Goal: Task Accomplishment & Management: Manage account settings

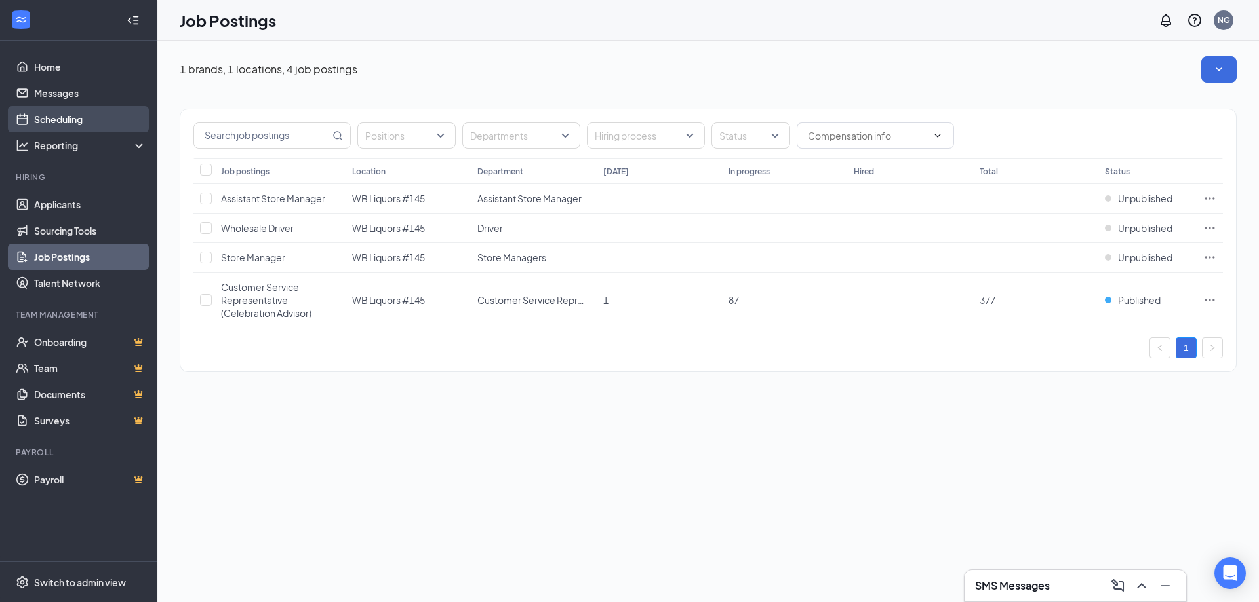
click at [73, 125] on link "Scheduling" at bounding box center [90, 119] width 112 height 26
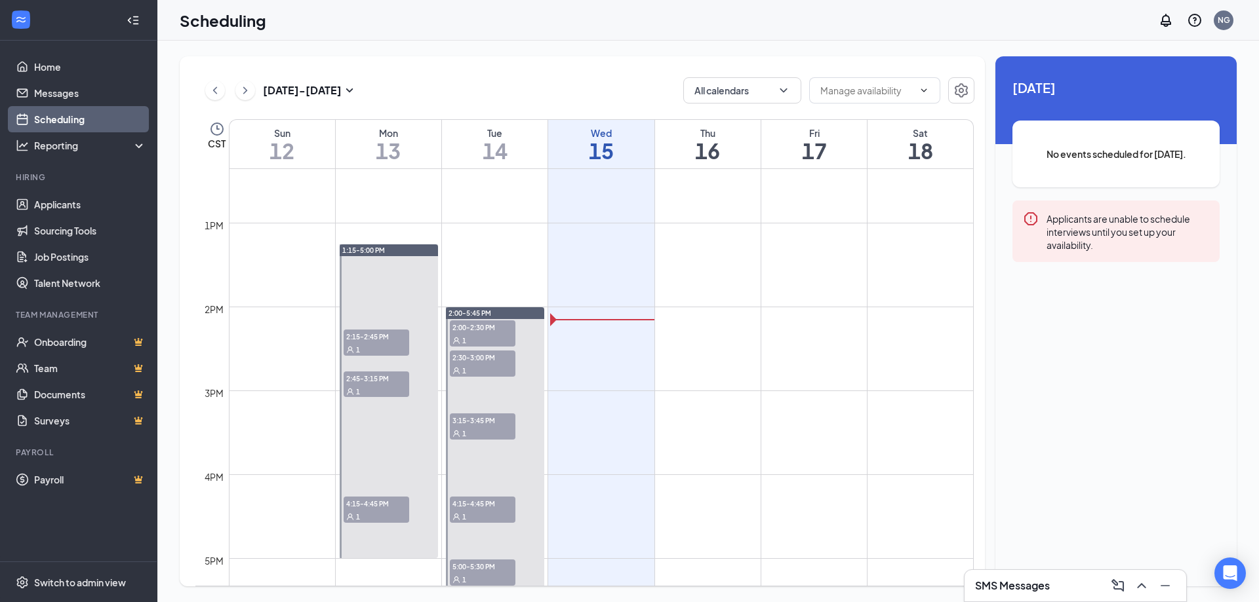
scroll to position [1069, 0]
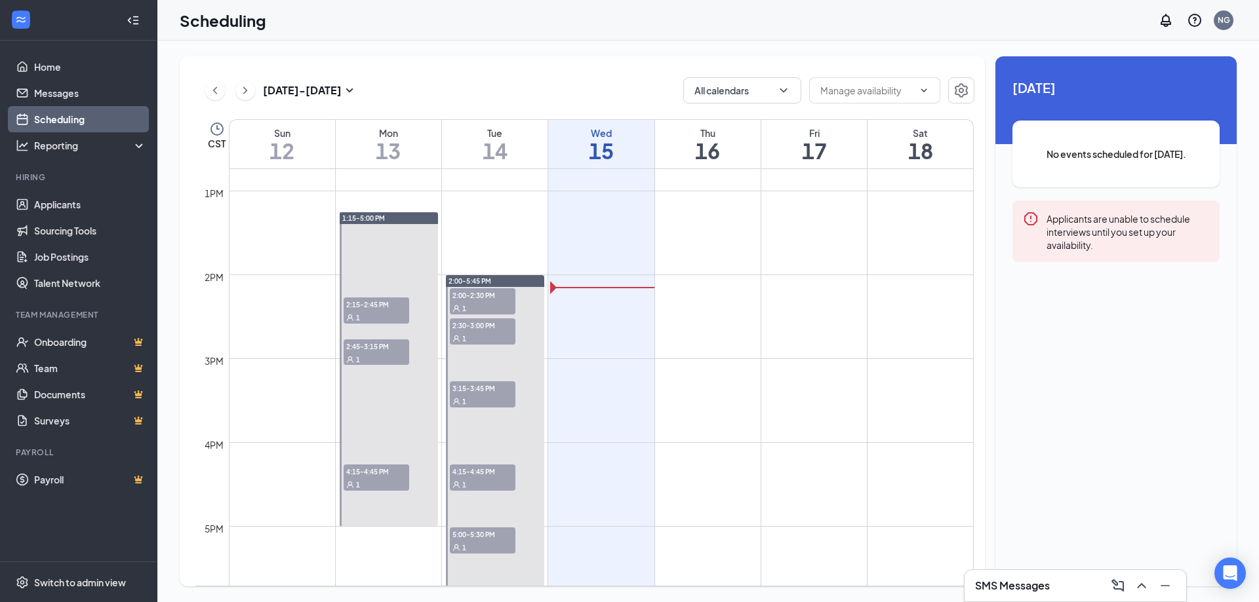
click at [363, 311] on div "1" at bounding box center [377, 317] width 66 height 13
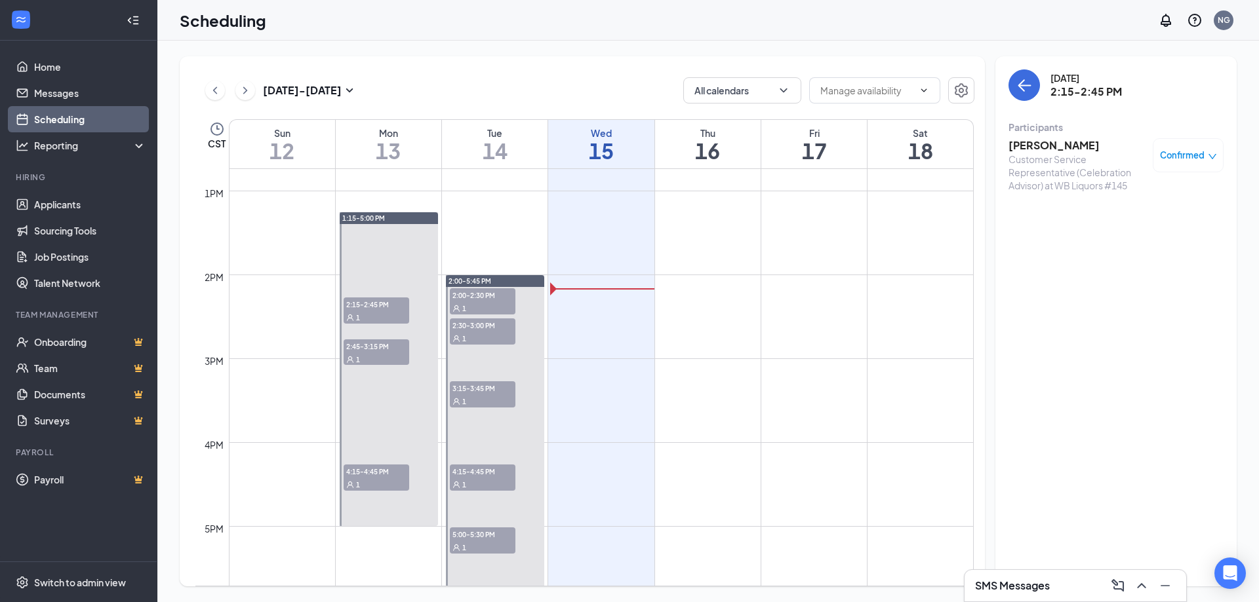
click at [1211, 157] on icon "down" at bounding box center [1212, 156] width 8 height 5
click at [1132, 218] on span "Mark complete" at bounding box center [1146, 220] width 66 height 14
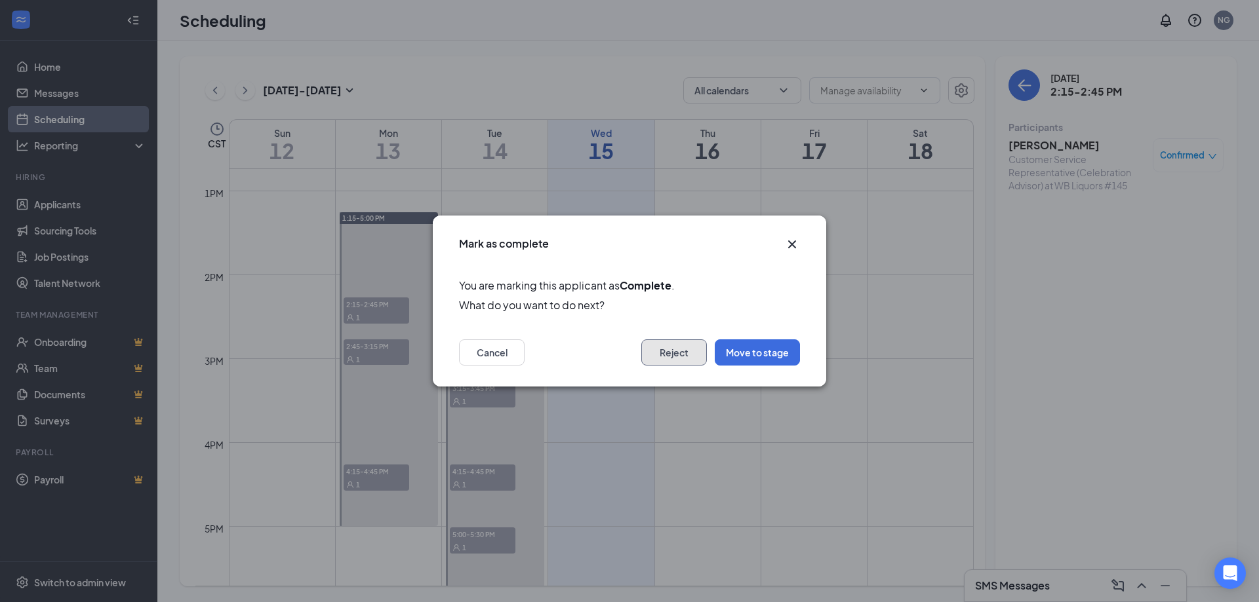
click at [684, 351] on button "Reject" at bounding box center [674, 353] width 66 height 26
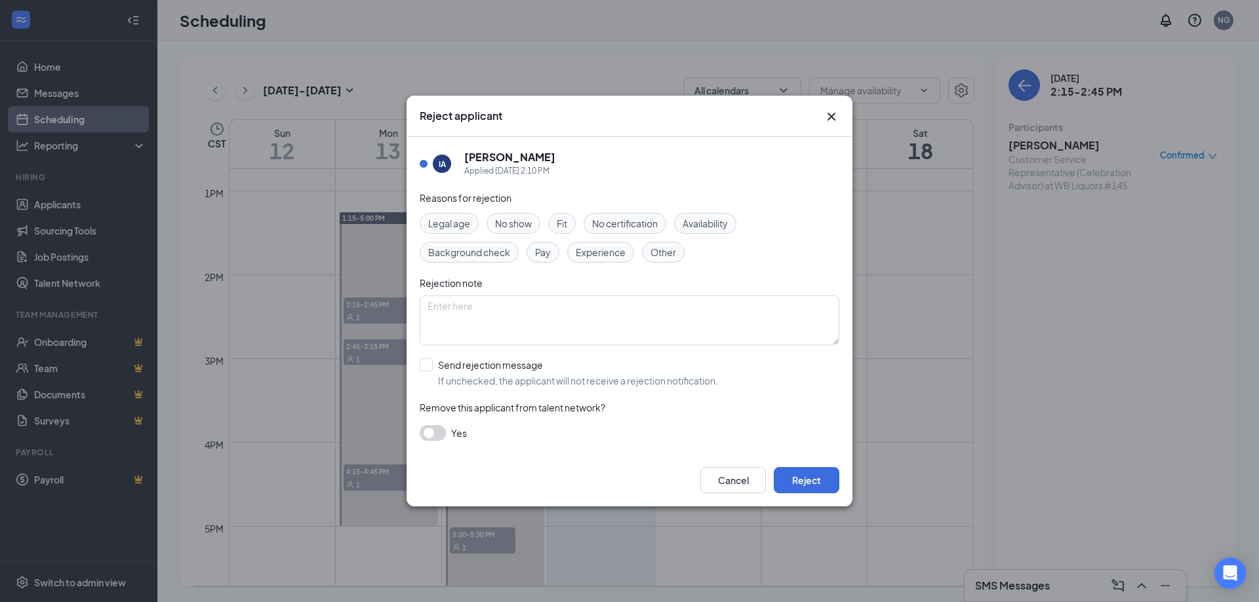
click at [563, 222] on span "Fit" at bounding box center [562, 223] width 10 height 14
click at [791, 482] on button "Reject" at bounding box center [807, 480] width 66 height 26
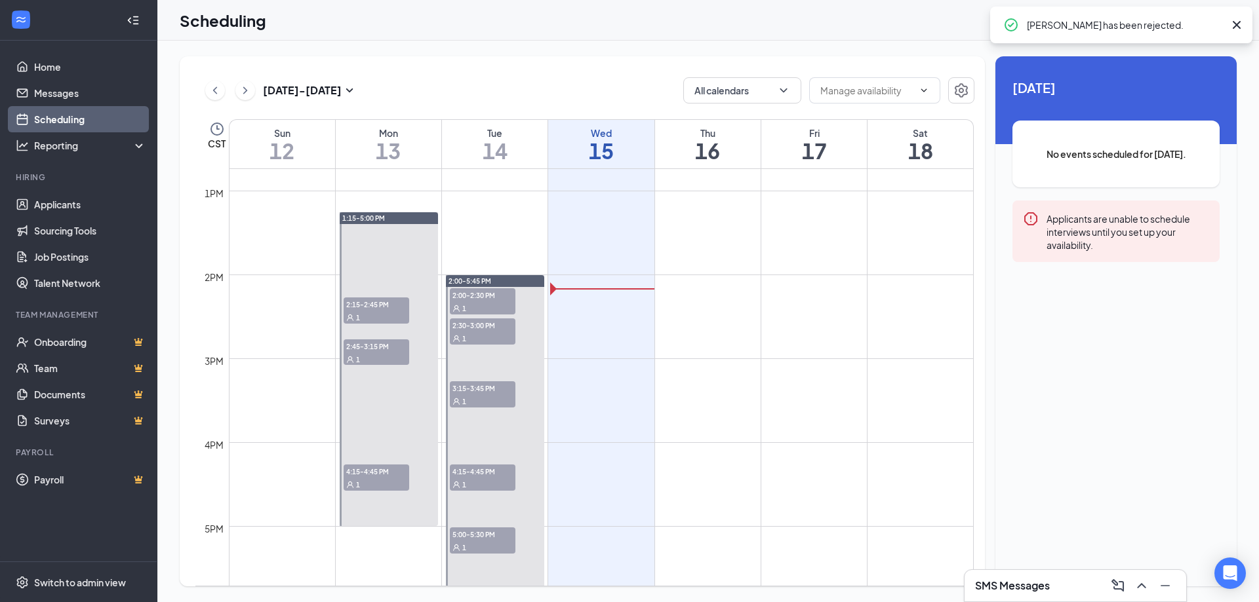
click at [381, 305] on span "2:15-2:45 PM" at bounding box center [377, 304] width 66 height 13
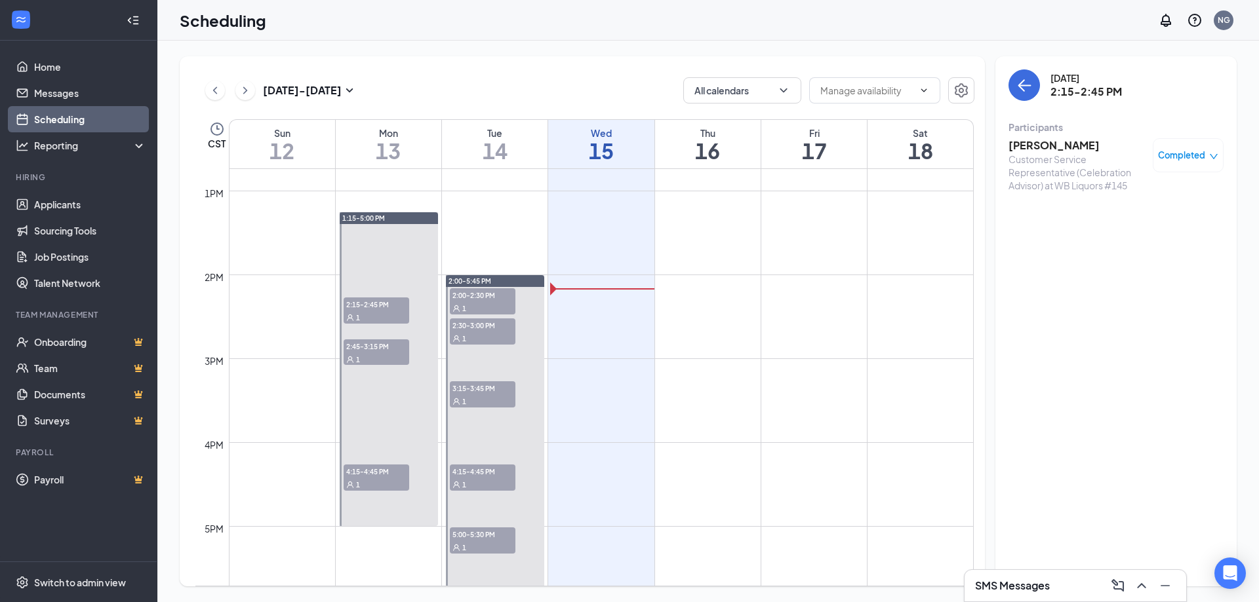
click at [1068, 146] on h3 "[PERSON_NAME]" at bounding box center [1077, 145] width 138 height 14
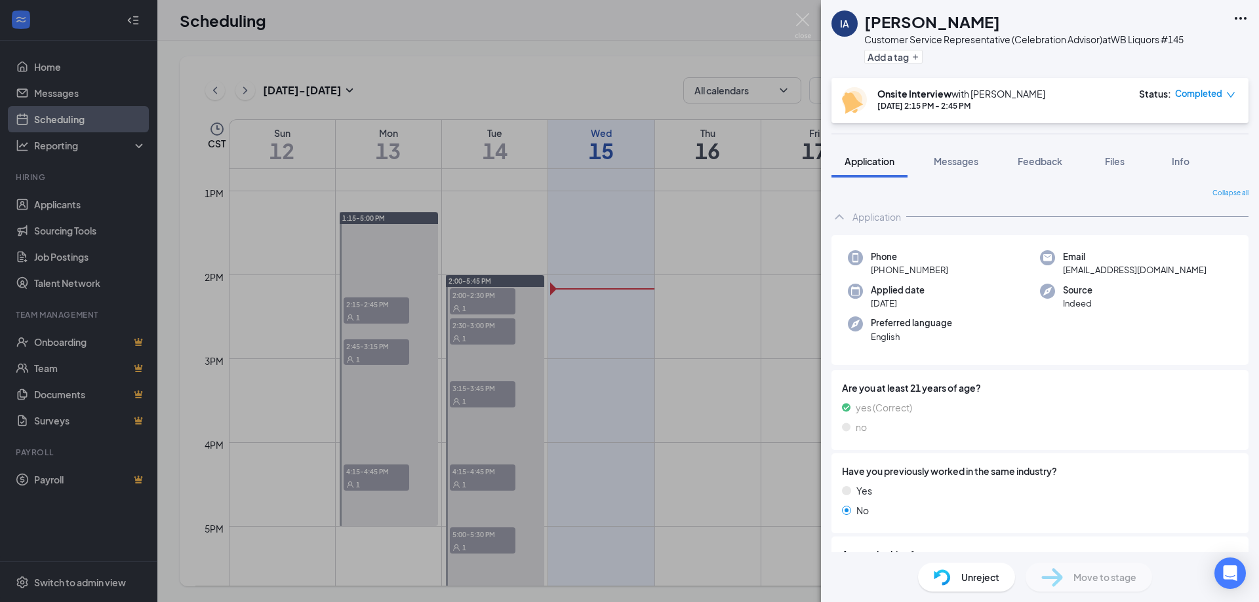
click at [1223, 96] on div "Completed" at bounding box center [1205, 93] width 60 height 13
click at [1059, 111] on div "Onsite Interview with [PERSON_NAME] [DATE] 2:15 PM - 2:45 PM Status : Completed" at bounding box center [1038, 100] width 393 height 27
click at [368, 310] on div "IA [PERSON_NAME] Customer Service Representative (Celebration Advisor) at WB Li…" at bounding box center [629, 301] width 1259 height 602
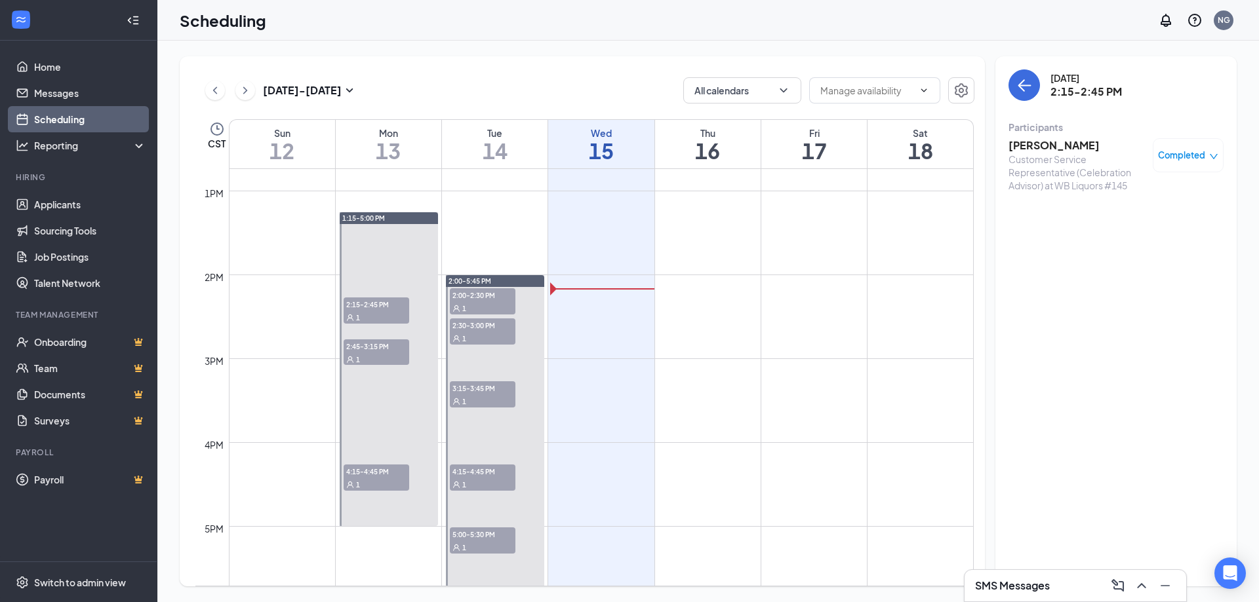
click at [368, 310] on span "2:15-2:45 PM" at bounding box center [377, 304] width 66 height 13
click at [369, 309] on span "2:15-2:45 PM" at bounding box center [377, 304] width 66 height 13
click at [371, 308] on span "2:15-2:45 PM" at bounding box center [377, 304] width 66 height 13
click at [371, 307] on span "2:15-2:45 PM" at bounding box center [377, 304] width 66 height 13
click at [371, 306] on span "2:15-2:45 PM" at bounding box center [377, 304] width 66 height 13
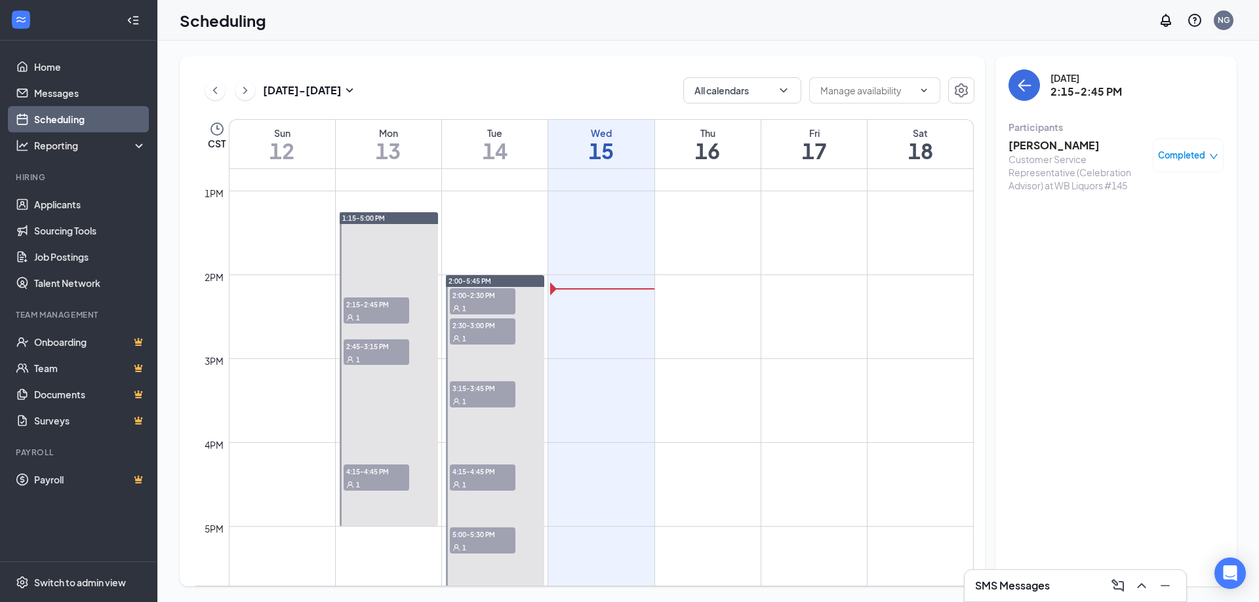
click at [371, 306] on span "2:15-2:45 PM" at bounding box center [377, 304] width 66 height 13
click at [370, 303] on span "2:15-2:45 PM" at bounding box center [377, 304] width 66 height 13
click at [1053, 142] on h3 "[PERSON_NAME]" at bounding box center [1077, 145] width 138 height 14
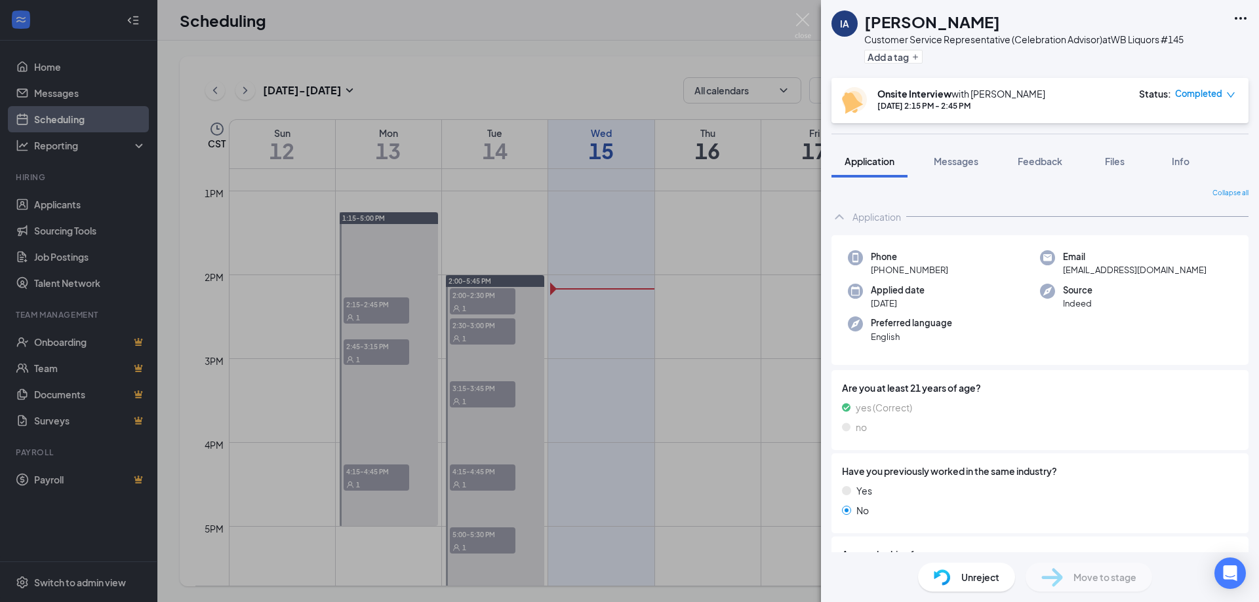
click at [1223, 94] on div "Completed" at bounding box center [1205, 93] width 60 height 13
click at [753, 198] on div "IA [PERSON_NAME] Customer Service Representative (Celebration Advisor) at WB Li…" at bounding box center [629, 301] width 1259 height 602
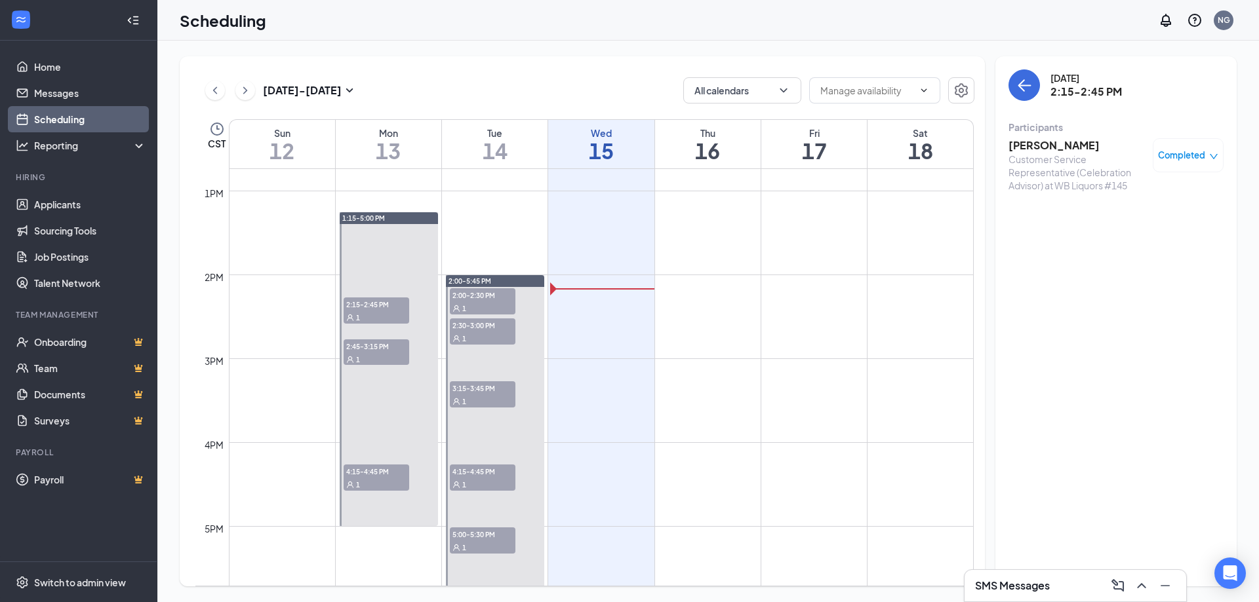
click at [389, 353] on div "1" at bounding box center [377, 359] width 66 height 13
click at [382, 483] on div "1" at bounding box center [377, 484] width 66 height 13
click at [1168, 153] on span "Confirmed" at bounding box center [1182, 155] width 45 height 13
click at [1166, 222] on span "Mark complete" at bounding box center [1146, 220] width 66 height 14
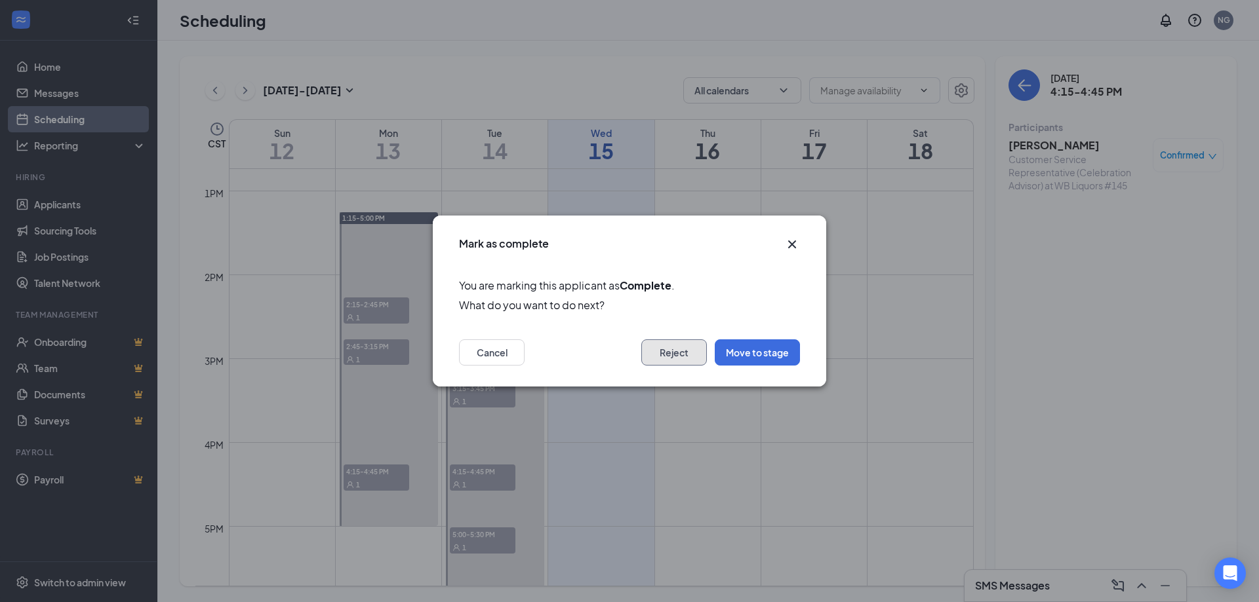
click at [698, 355] on button "Reject" at bounding box center [674, 353] width 66 height 26
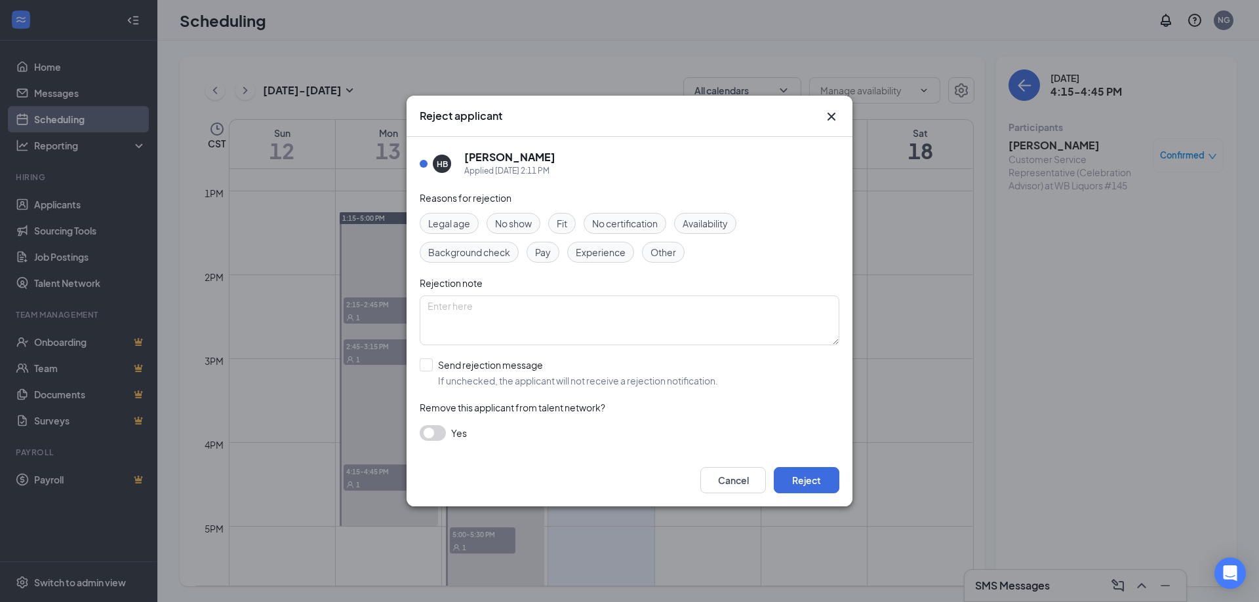
click at [522, 227] on span "No show" at bounding box center [513, 223] width 37 height 14
click at [558, 227] on span "Fit" at bounding box center [562, 223] width 10 height 14
click at [797, 482] on button "Reject" at bounding box center [807, 480] width 66 height 26
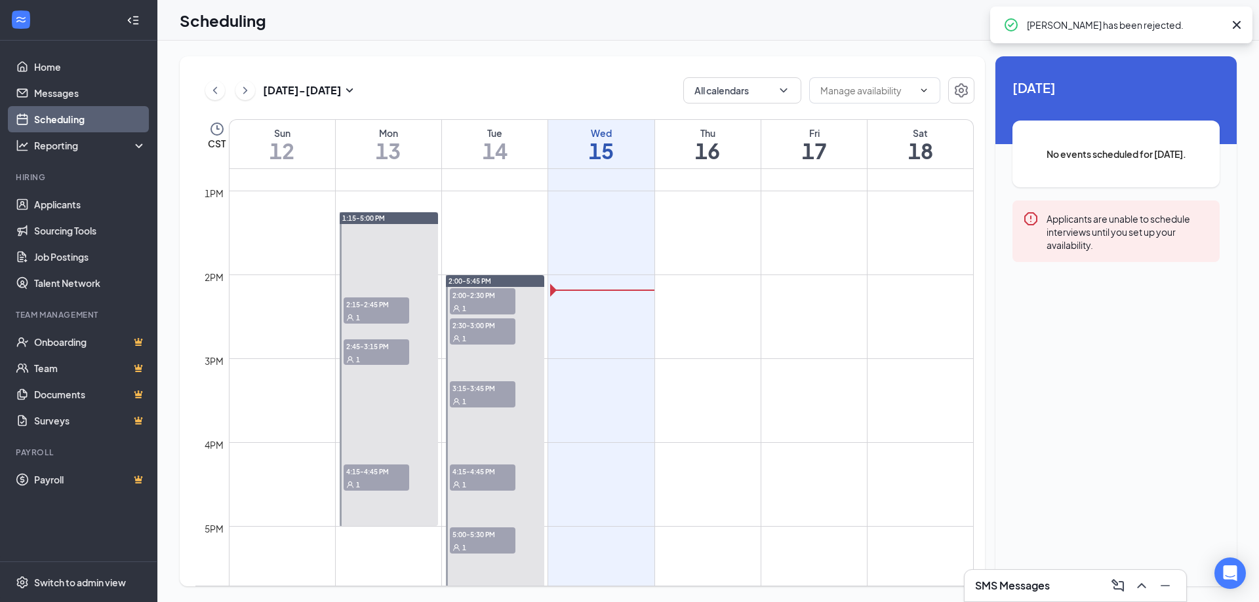
click at [385, 475] on span "4:15-4:45 PM" at bounding box center [377, 471] width 66 height 13
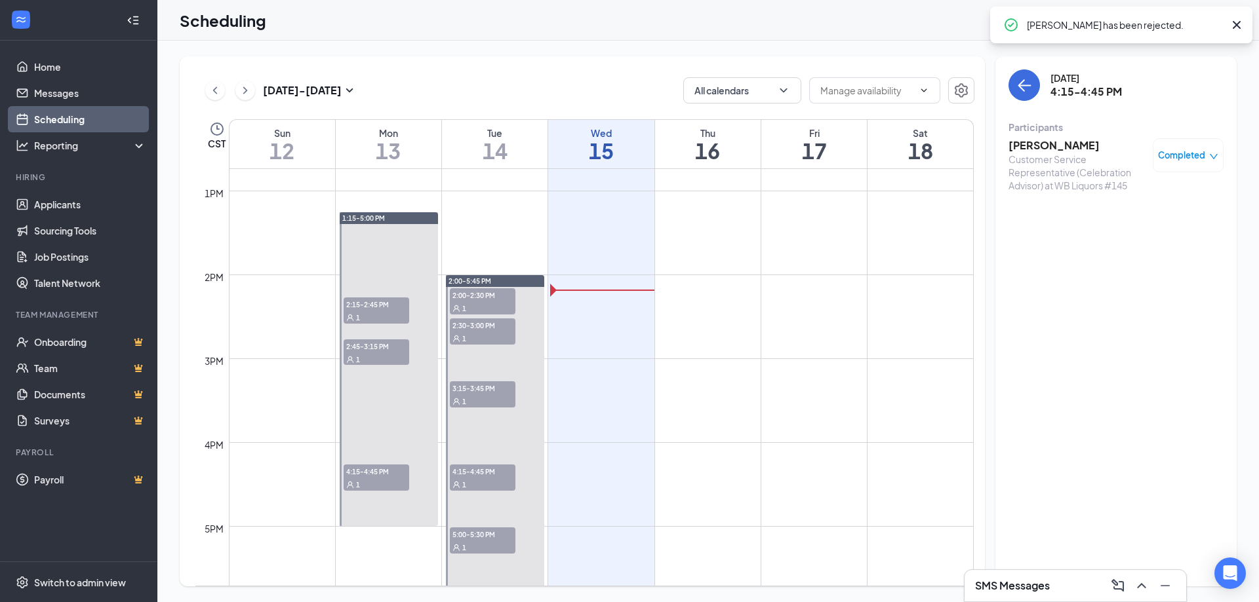
click at [391, 467] on span "4:15-4:45 PM" at bounding box center [377, 471] width 66 height 13
click at [377, 467] on span "4:15-4:45 PM" at bounding box center [377, 471] width 66 height 13
click at [378, 471] on span "4:15-4:45 PM" at bounding box center [377, 471] width 66 height 13
click at [371, 356] on div "1" at bounding box center [377, 359] width 66 height 13
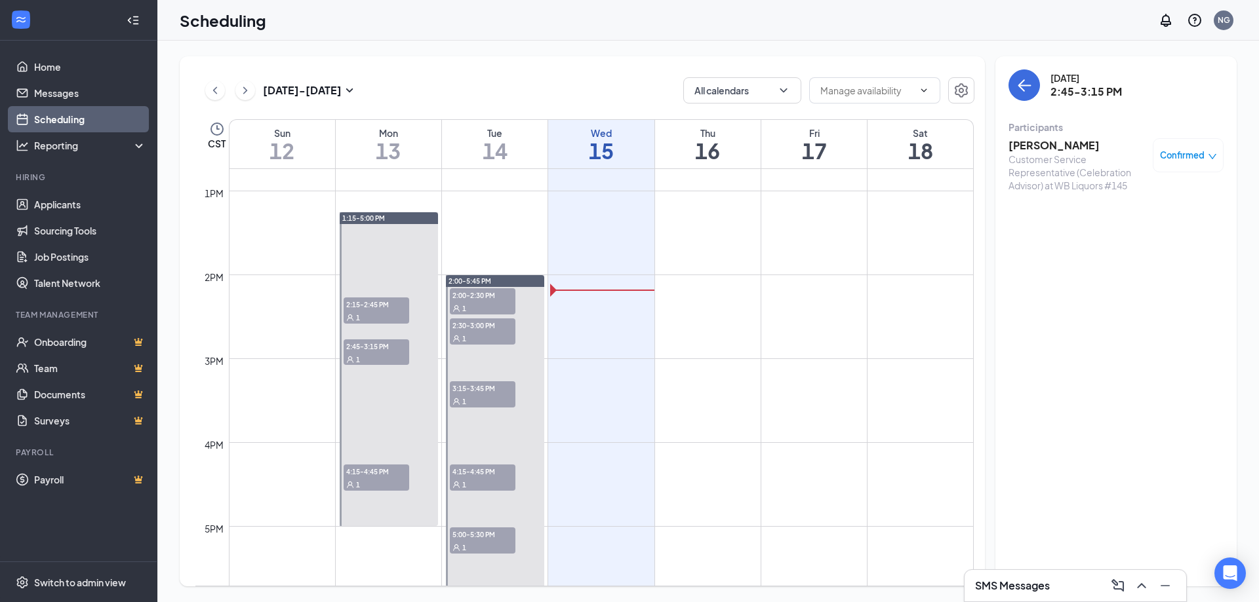
click at [467, 294] on span "2:00-2:30 PM" at bounding box center [483, 294] width 66 height 13
click at [1067, 144] on h3 "[PERSON_NAME]" at bounding box center [1077, 145] width 138 height 14
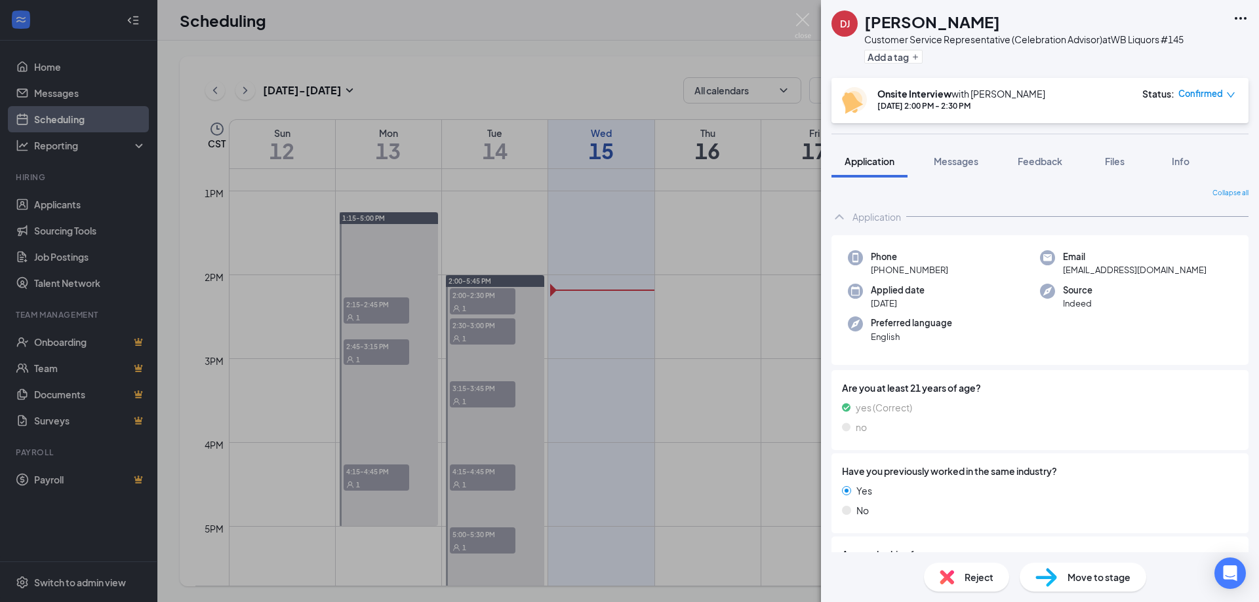
click at [1226, 93] on icon "down" at bounding box center [1230, 94] width 9 height 9
click at [1193, 178] on span "Mark as no-show" at bounding box center [1168, 181] width 73 height 14
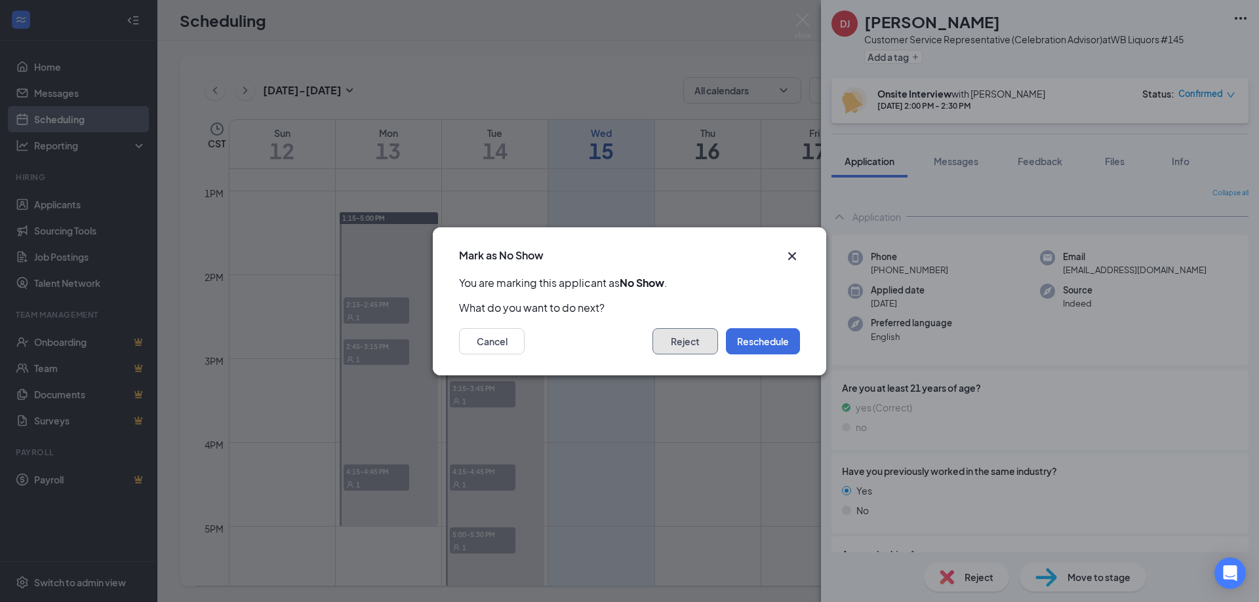
click at [699, 347] on button "Reject" at bounding box center [685, 341] width 66 height 26
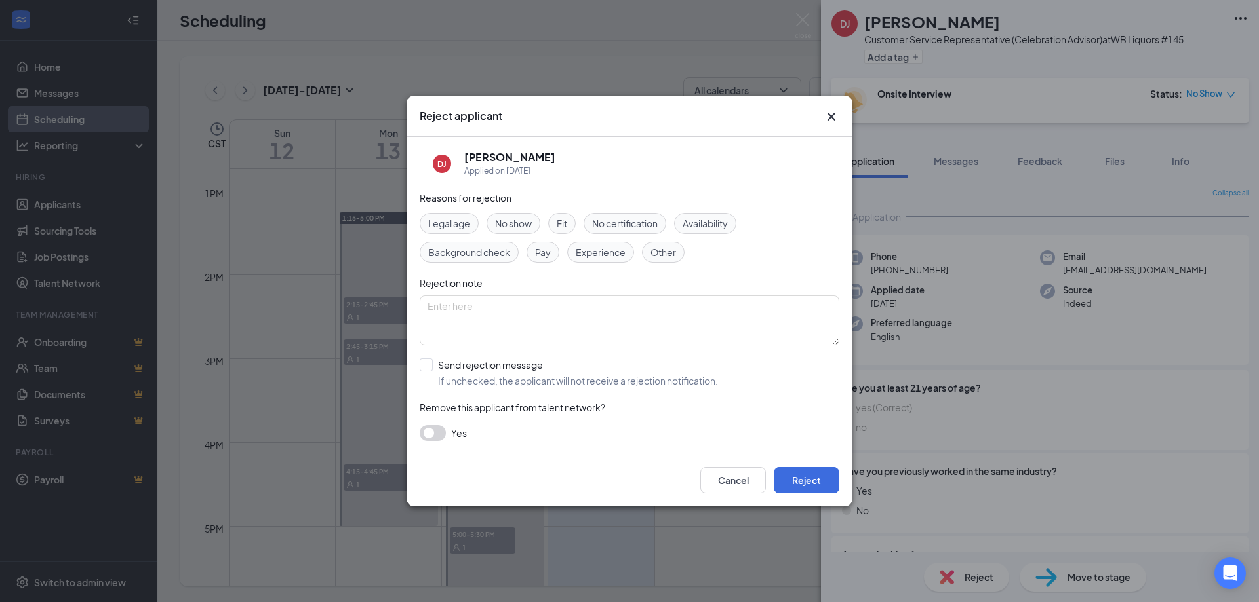
click at [500, 226] on span "No show" at bounding box center [513, 223] width 37 height 14
click at [816, 484] on button "Reject" at bounding box center [807, 480] width 66 height 26
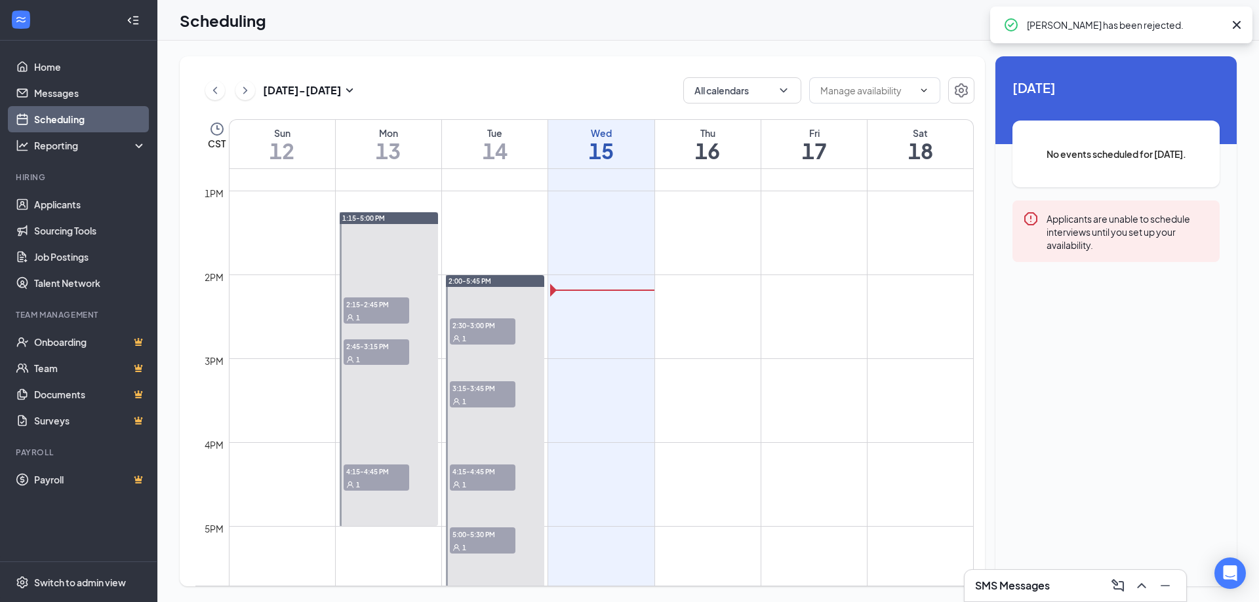
click at [486, 391] on span "3:15-3:45 PM" at bounding box center [483, 388] width 66 height 13
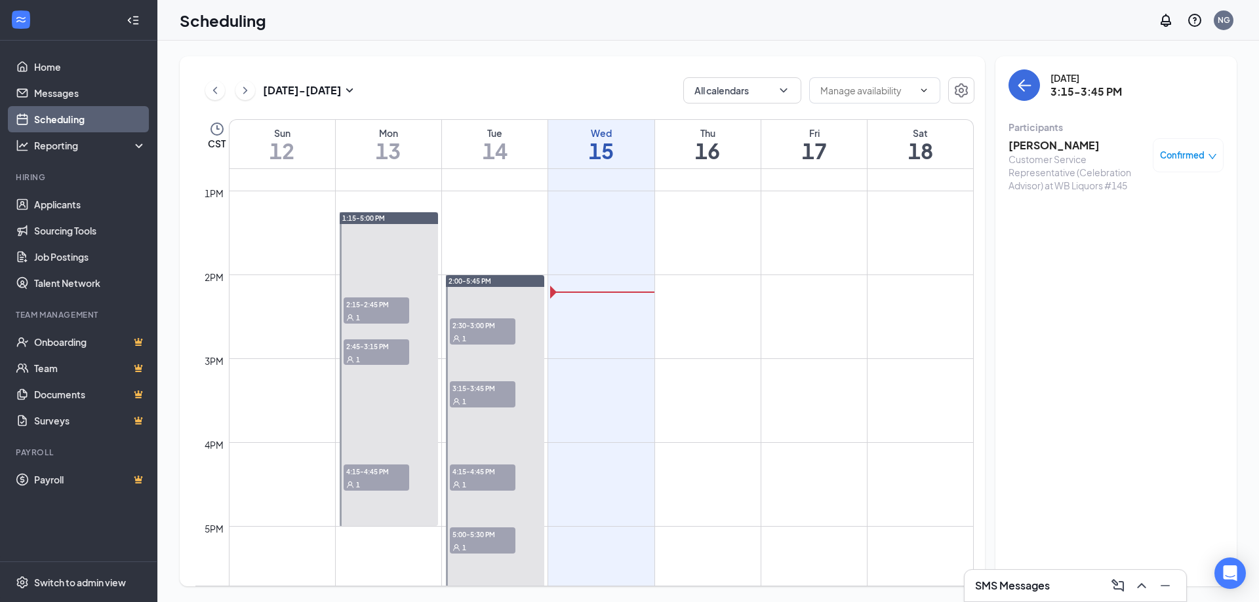
click at [1200, 156] on span "Confirmed" at bounding box center [1182, 155] width 45 height 13
click at [1160, 222] on span "Mark complete" at bounding box center [1146, 220] width 66 height 14
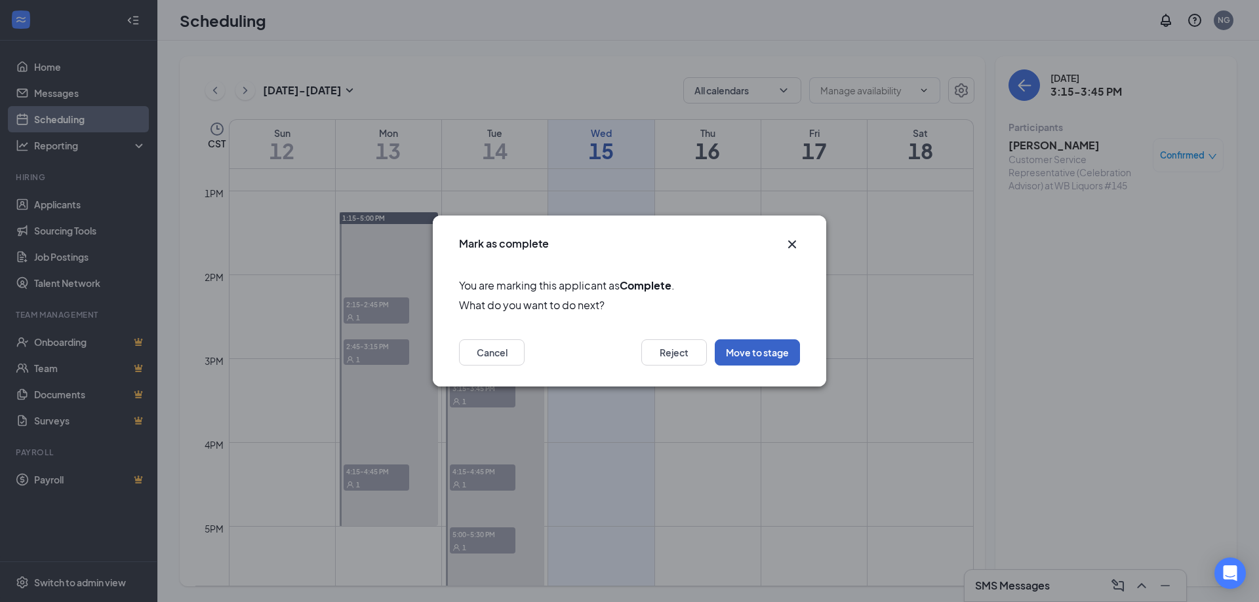
click at [770, 347] on button "Move to stage" at bounding box center [757, 353] width 85 height 26
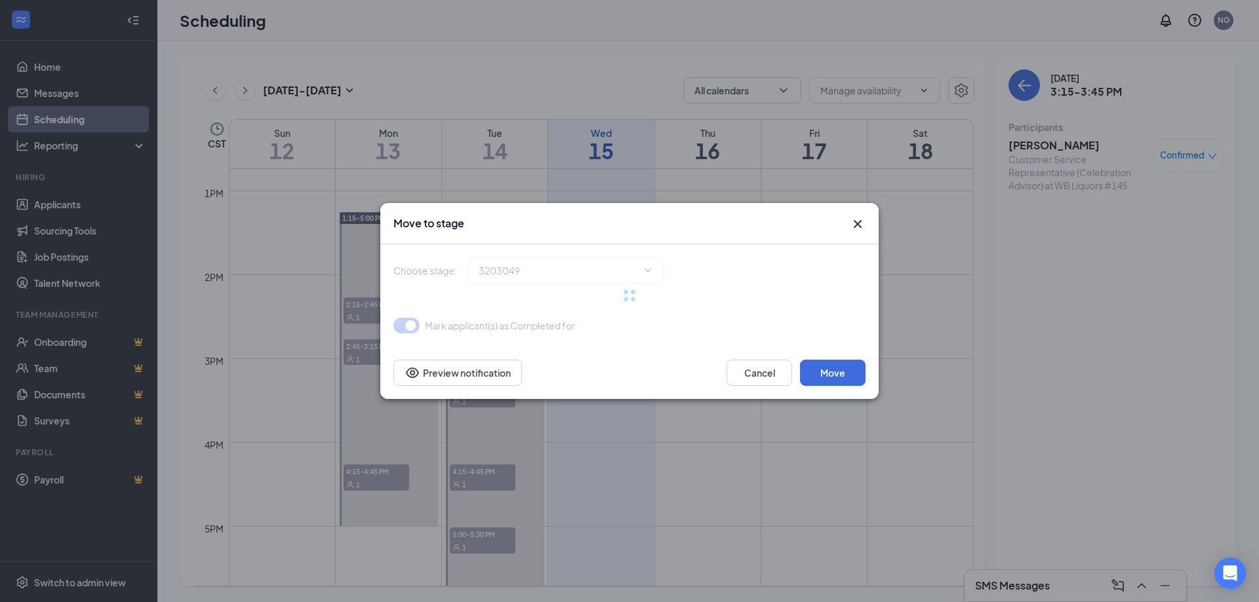
type input "Background Check (next stage)"
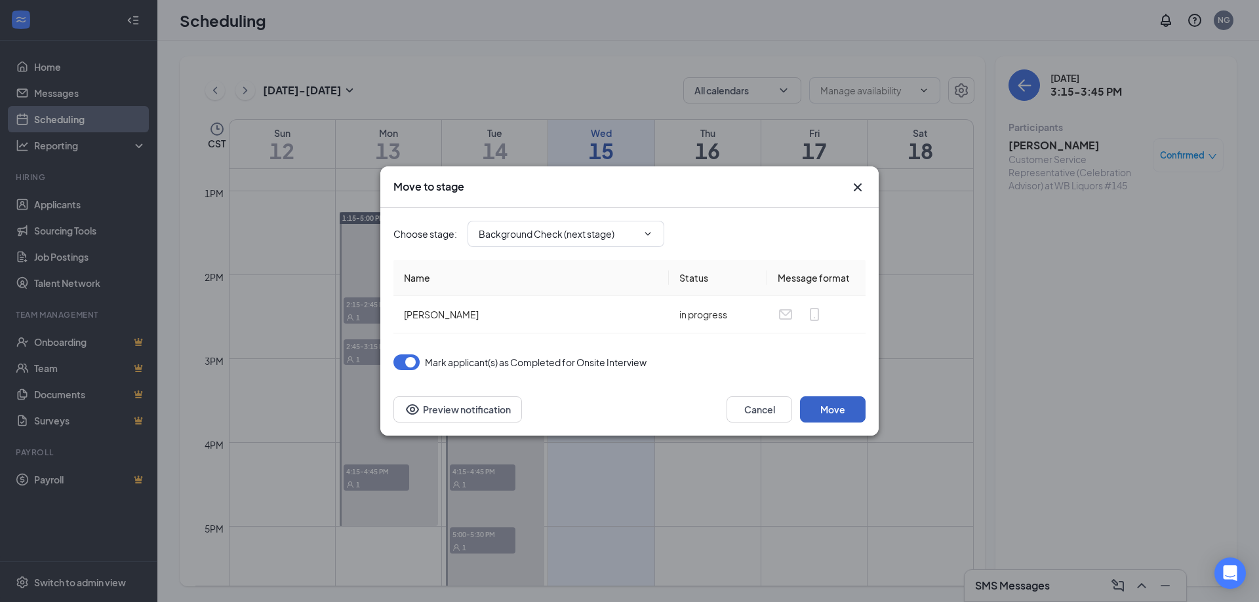
click at [829, 405] on button "Move" at bounding box center [833, 410] width 66 height 26
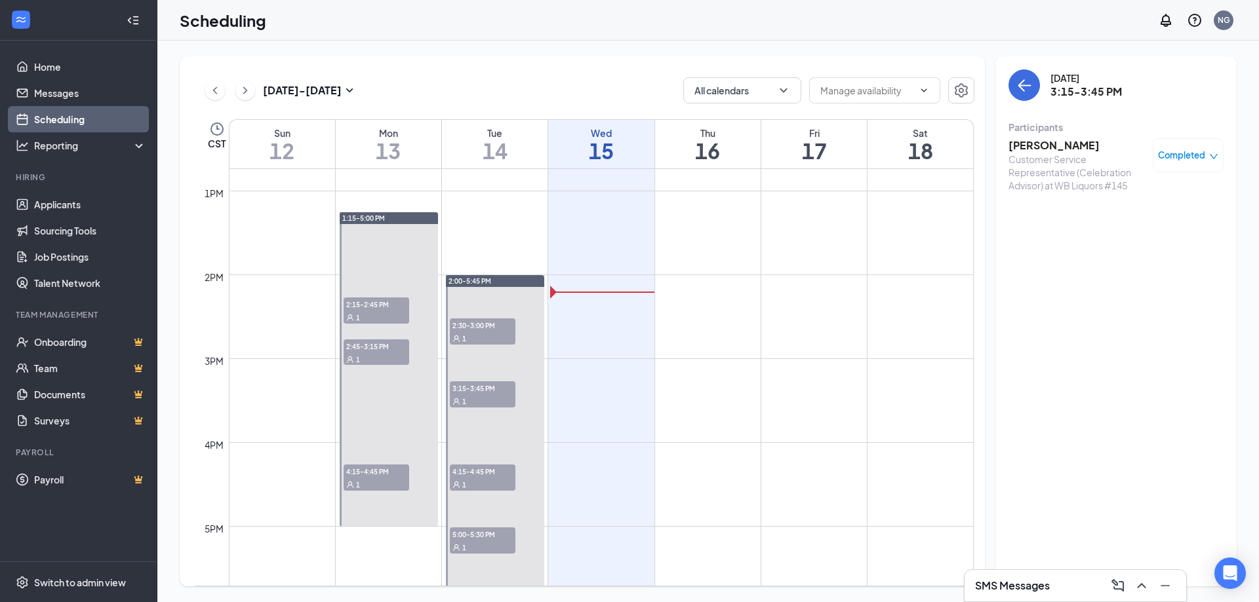
click at [493, 397] on div "1" at bounding box center [483, 401] width 66 height 13
click at [492, 478] on span "4:15-4:45 PM" at bounding box center [483, 471] width 66 height 13
click at [1061, 150] on h3 "[PERSON_NAME]" at bounding box center [1077, 145] width 138 height 14
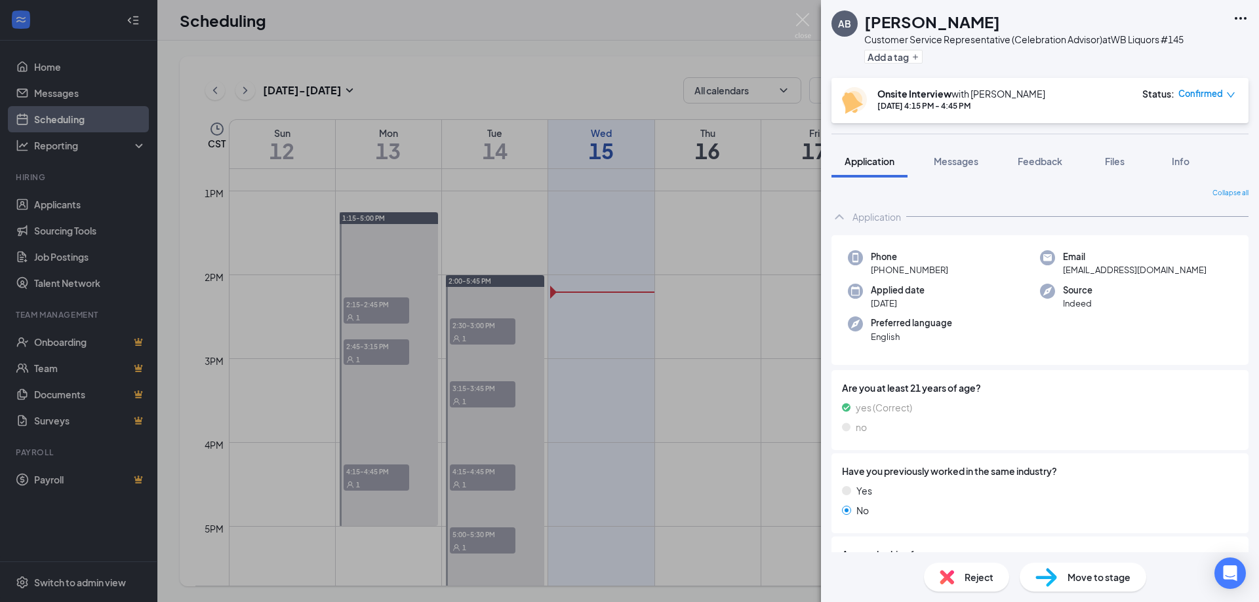
click at [1231, 91] on icon "down" at bounding box center [1230, 94] width 9 height 9
click at [1160, 185] on span "Mark as no-show" at bounding box center [1168, 181] width 73 height 14
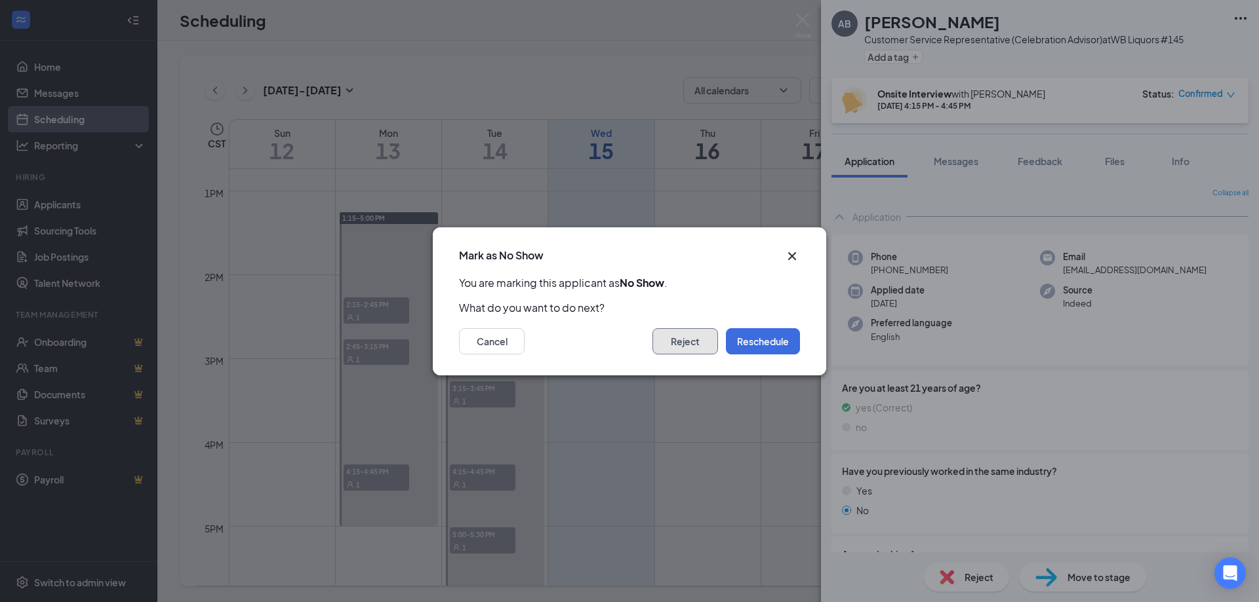
click at [686, 344] on button "Reject" at bounding box center [685, 341] width 66 height 26
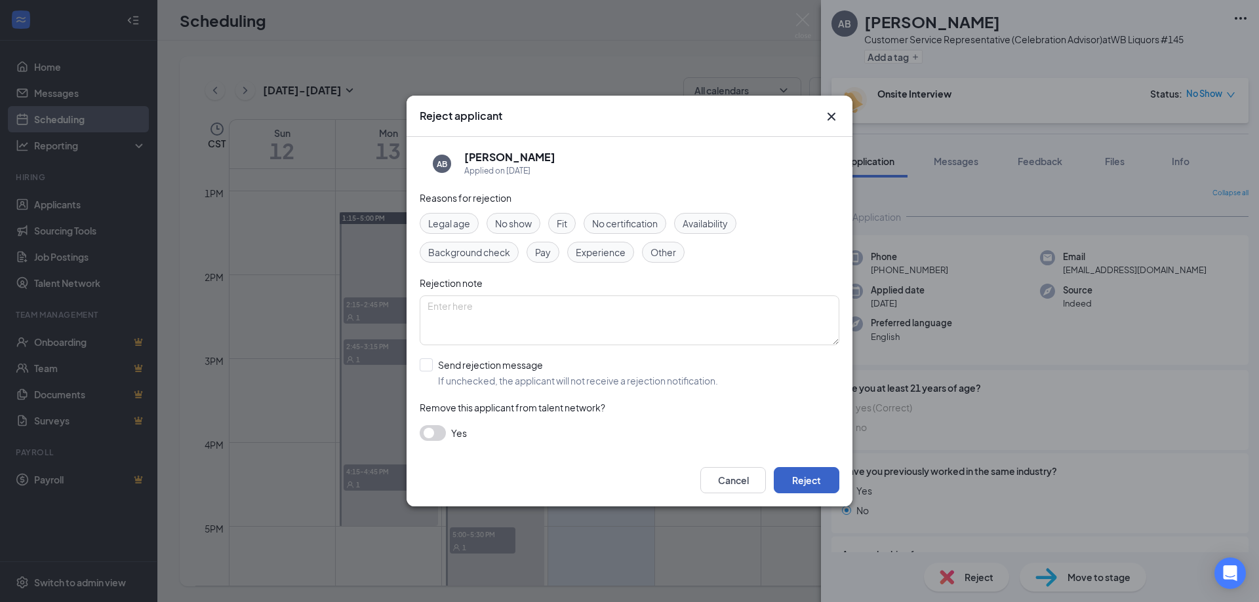
click at [816, 483] on button "Reject" at bounding box center [807, 480] width 66 height 26
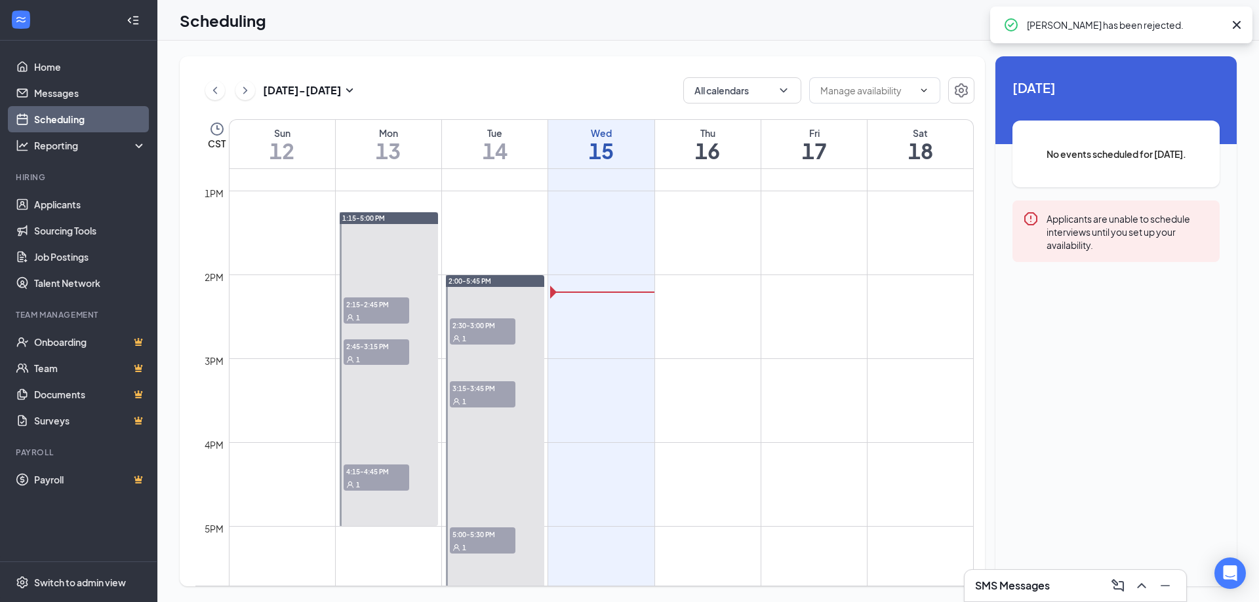
click at [479, 536] on span "5:00-5:30 PM" at bounding box center [483, 534] width 66 height 13
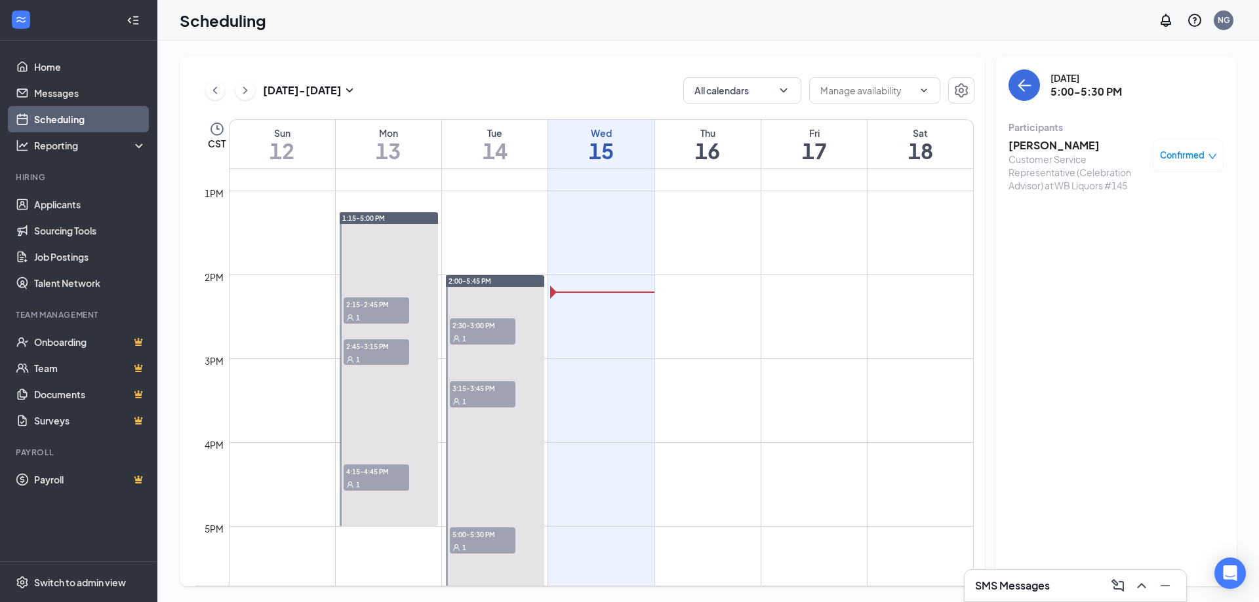
click at [483, 537] on span "5:00-5:30 PM" at bounding box center [483, 534] width 66 height 13
click at [1069, 144] on h3 "[PERSON_NAME]" at bounding box center [1077, 145] width 138 height 14
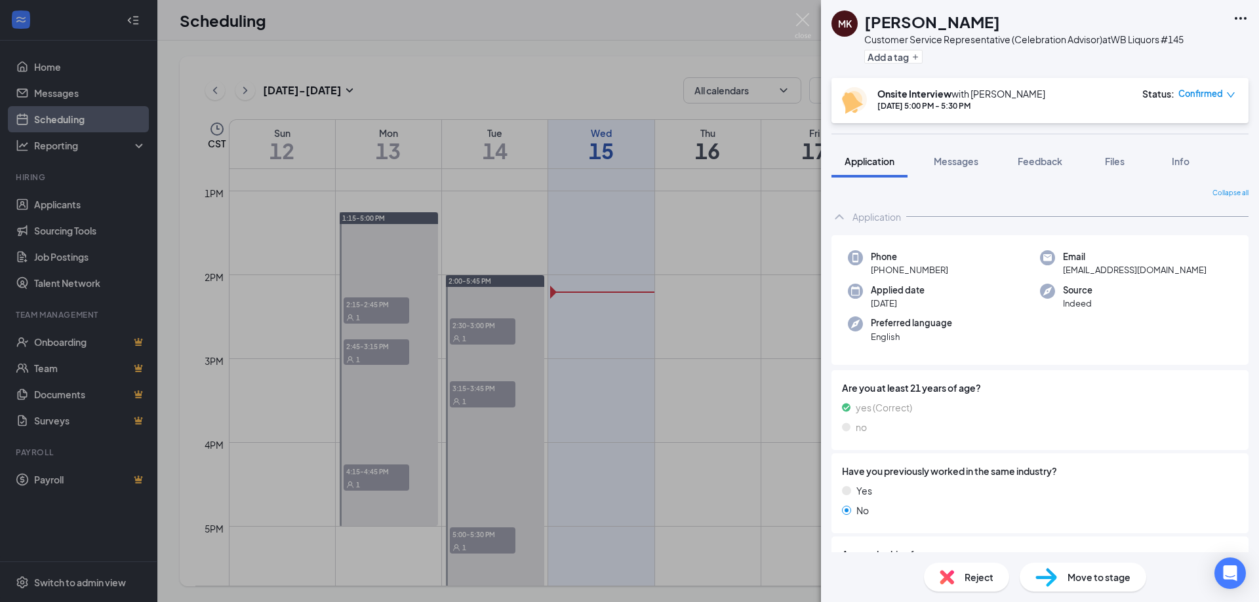
click at [1228, 99] on icon "down" at bounding box center [1230, 94] width 9 height 9
click at [1187, 182] on span "Mark as no-show" at bounding box center [1168, 181] width 73 height 14
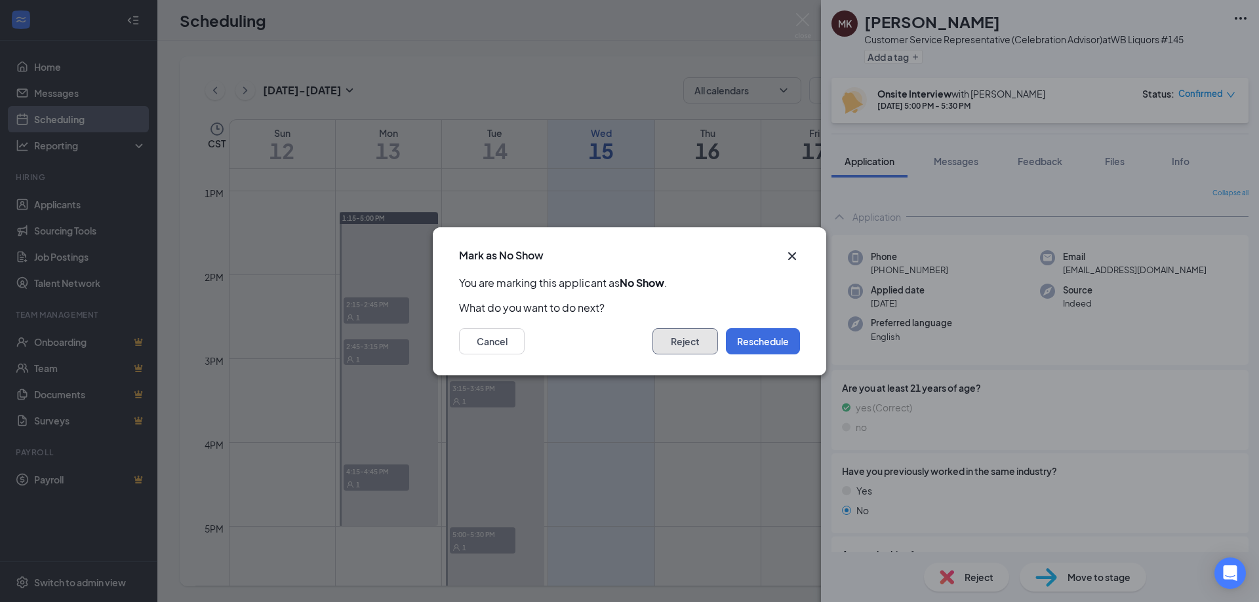
click at [686, 338] on button "Reject" at bounding box center [685, 341] width 66 height 26
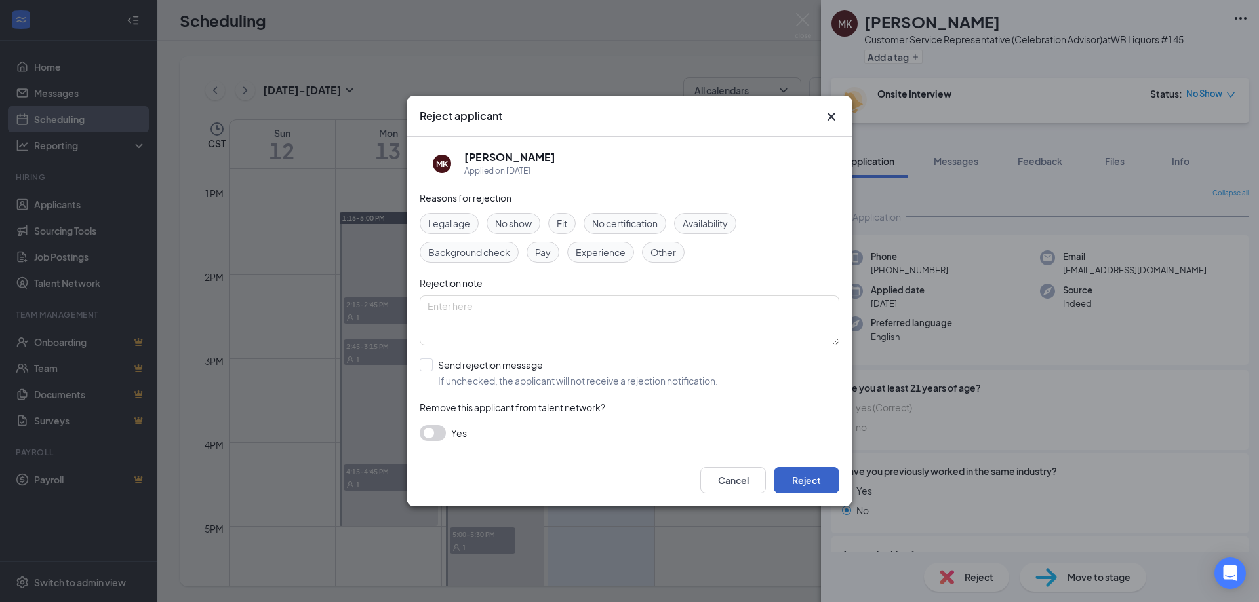
click at [816, 486] on button "Reject" at bounding box center [807, 480] width 66 height 26
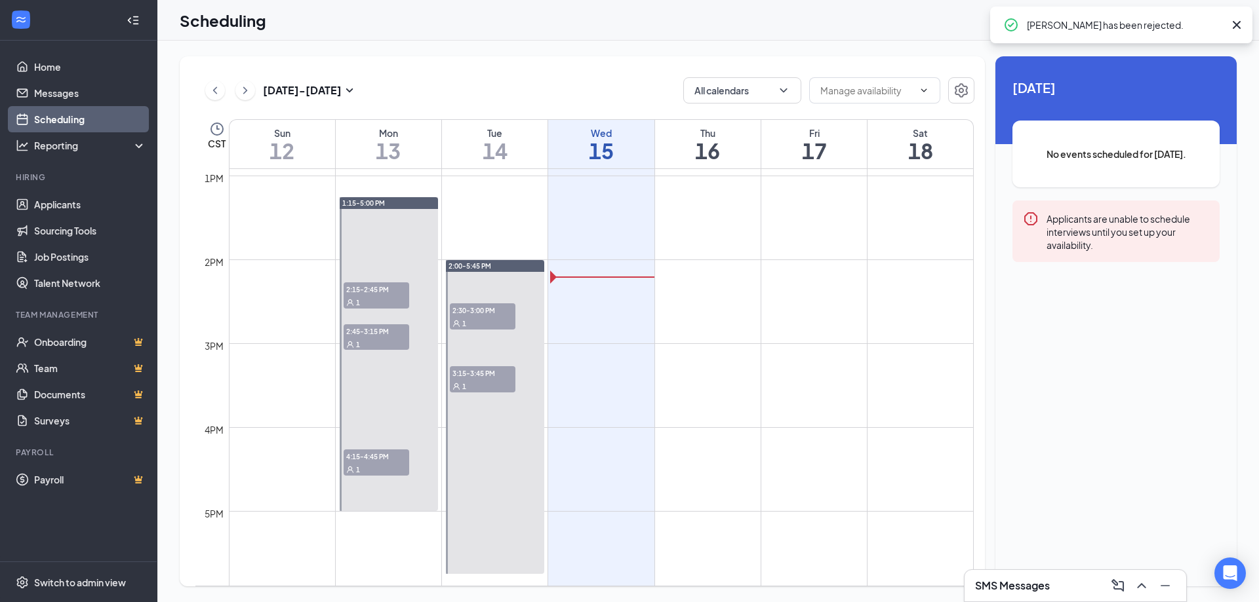
scroll to position [998, 0]
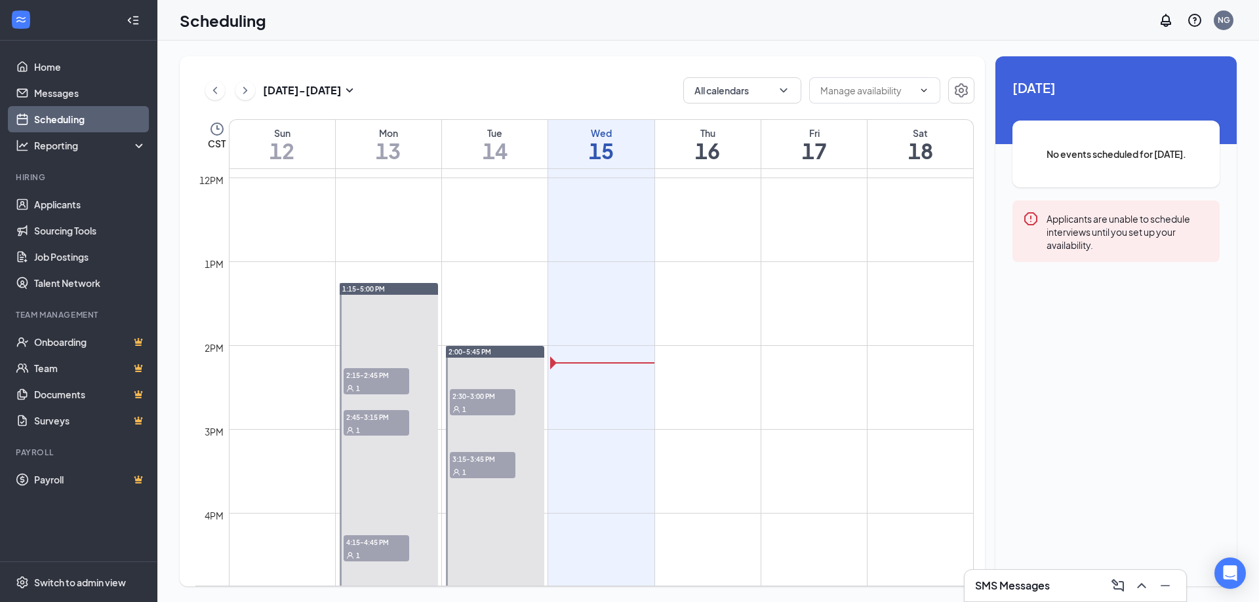
click at [493, 402] on span "2:30-3:00 PM" at bounding box center [483, 395] width 66 height 13
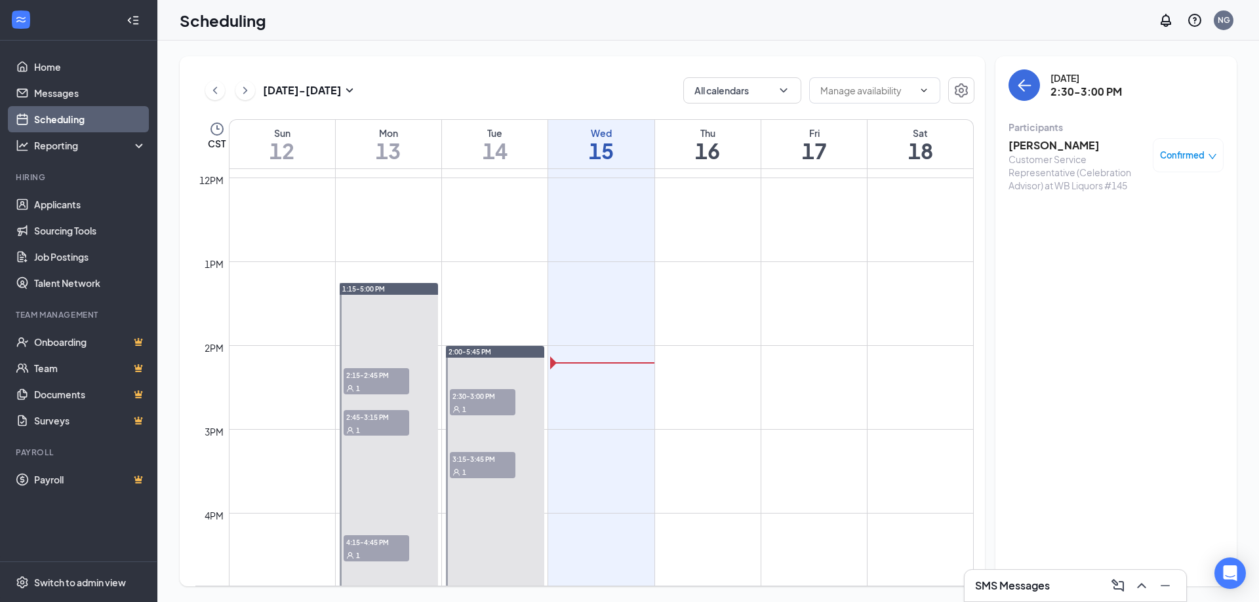
click at [497, 467] on div "1" at bounding box center [483, 471] width 66 height 13
click at [481, 412] on div "1" at bounding box center [483, 409] width 66 height 13
click at [1041, 143] on h3 "[PERSON_NAME]" at bounding box center [1077, 145] width 138 height 14
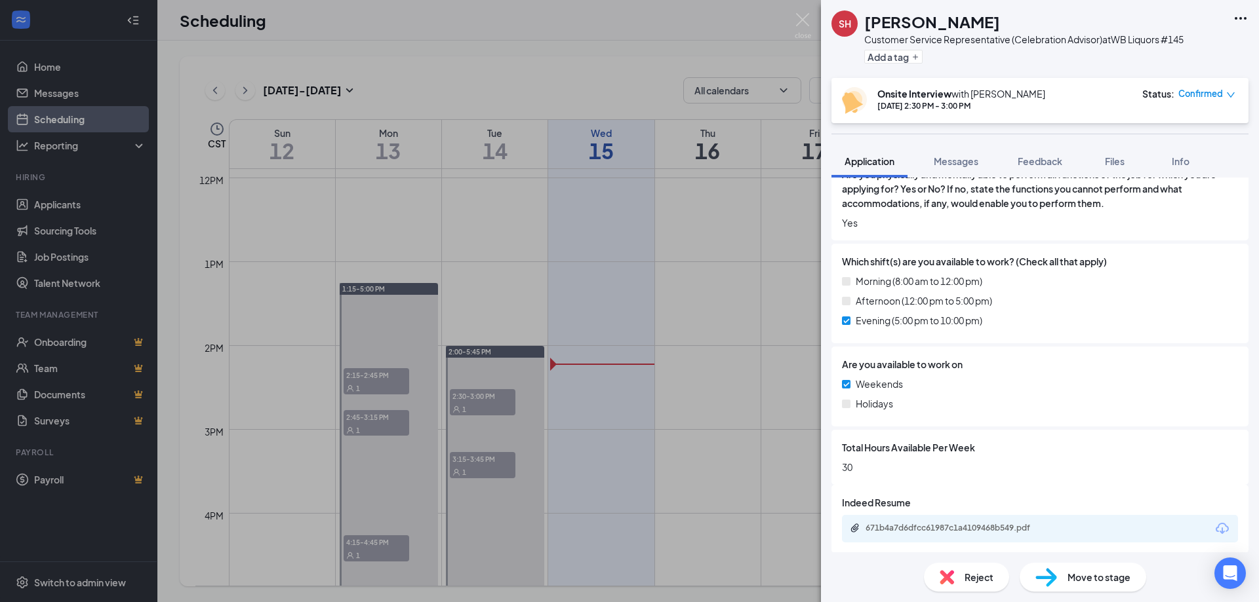
scroll to position [572, 0]
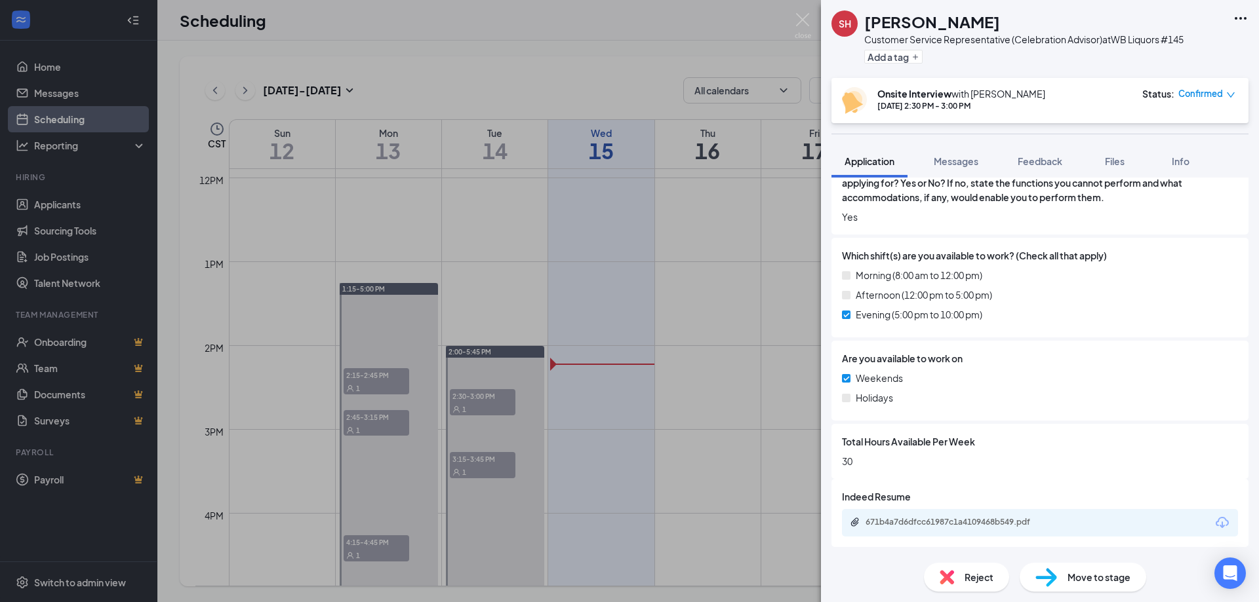
click at [1227, 93] on div "Confirmed" at bounding box center [1206, 93] width 57 height 13
click at [1166, 186] on span "Mark as no-show" at bounding box center [1168, 181] width 73 height 14
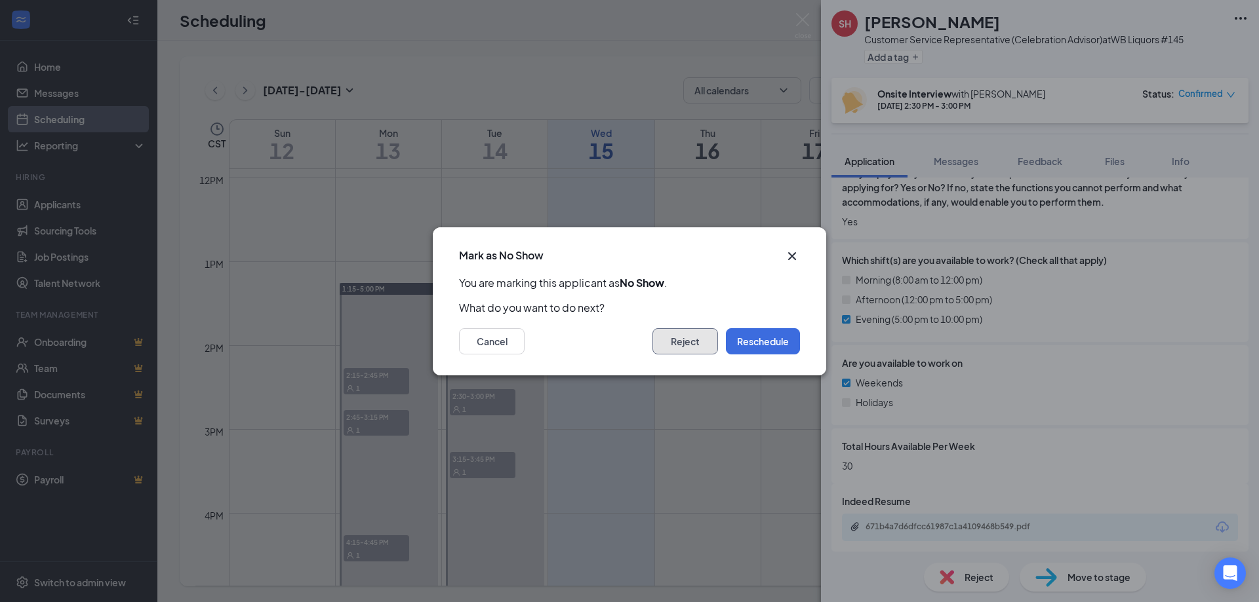
click at [682, 343] on button "Reject" at bounding box center [685, 341] width 66 height 26
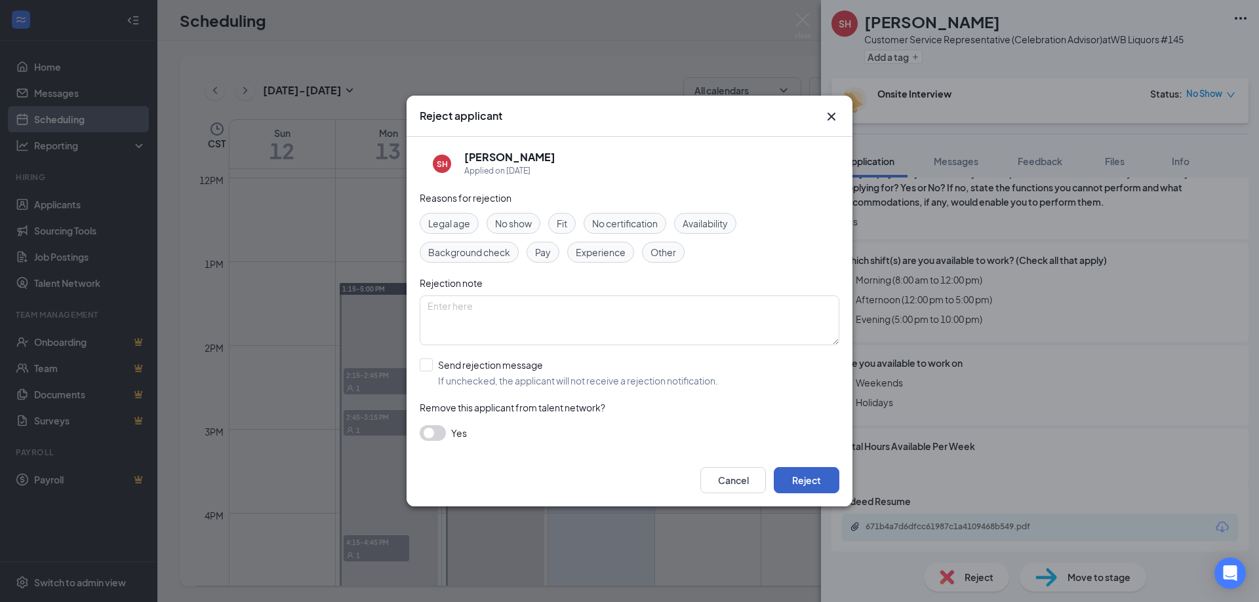
click at [805, 479] on button "Reject" at bounding box center [807, 480] width 66 height 26
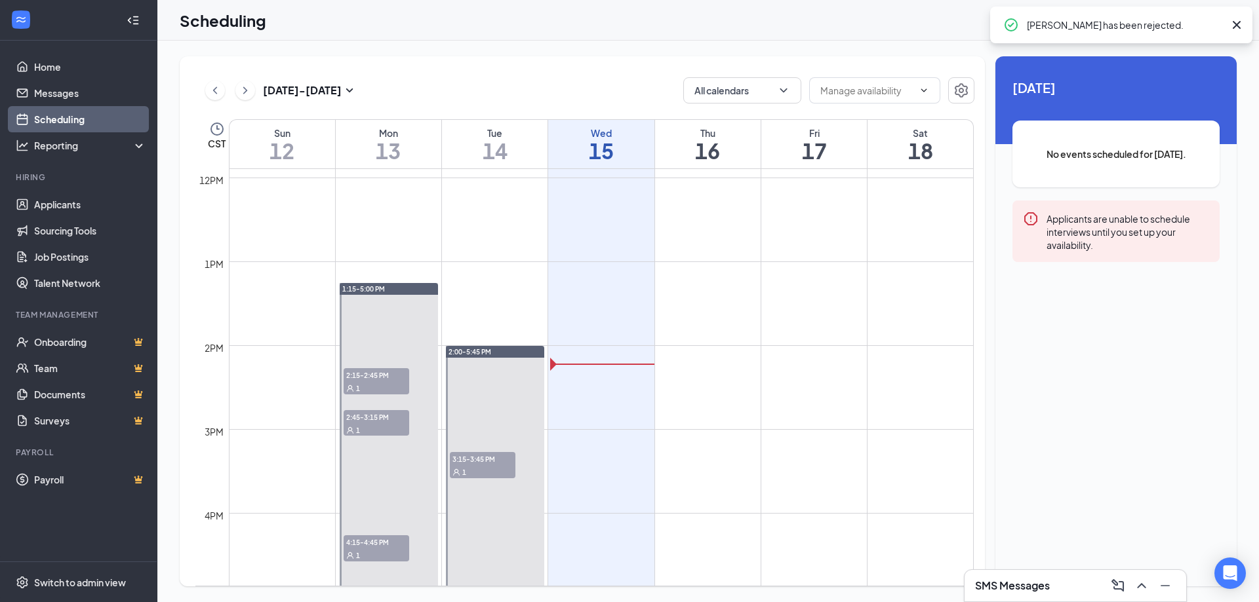
click at [368, 378] on span "2:15-2:45 PM" at bounding box center [377, 374] width 66 height 13
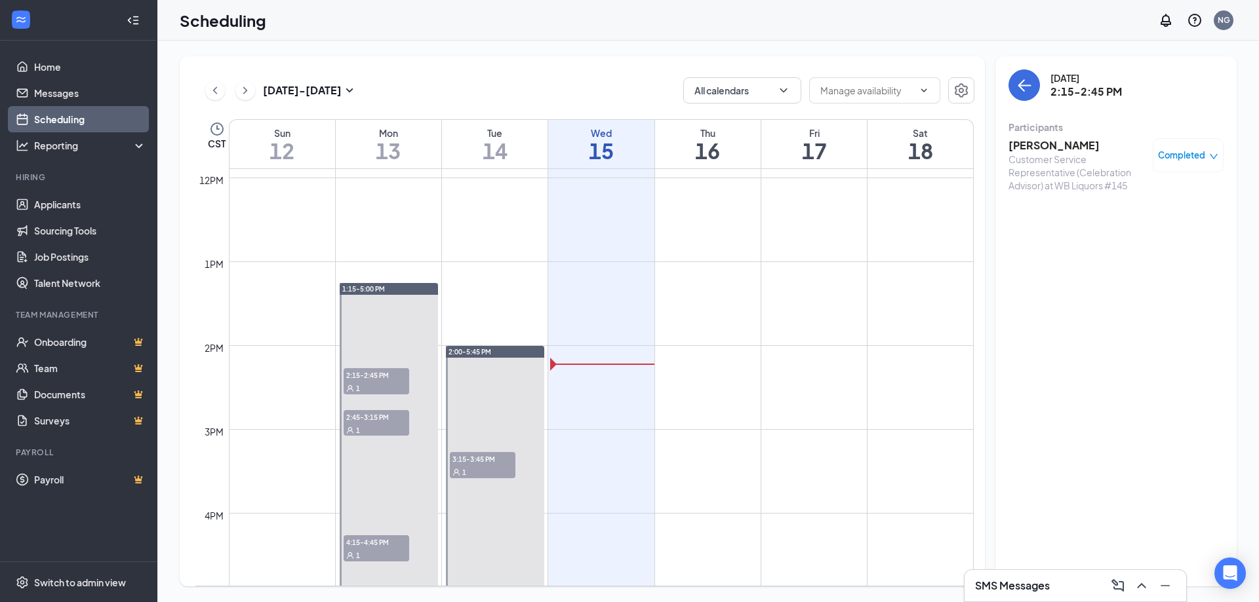
click at [372, 418] on span "2:45-3:15 PM" at bounding box center [377, 416] width 66 height 13
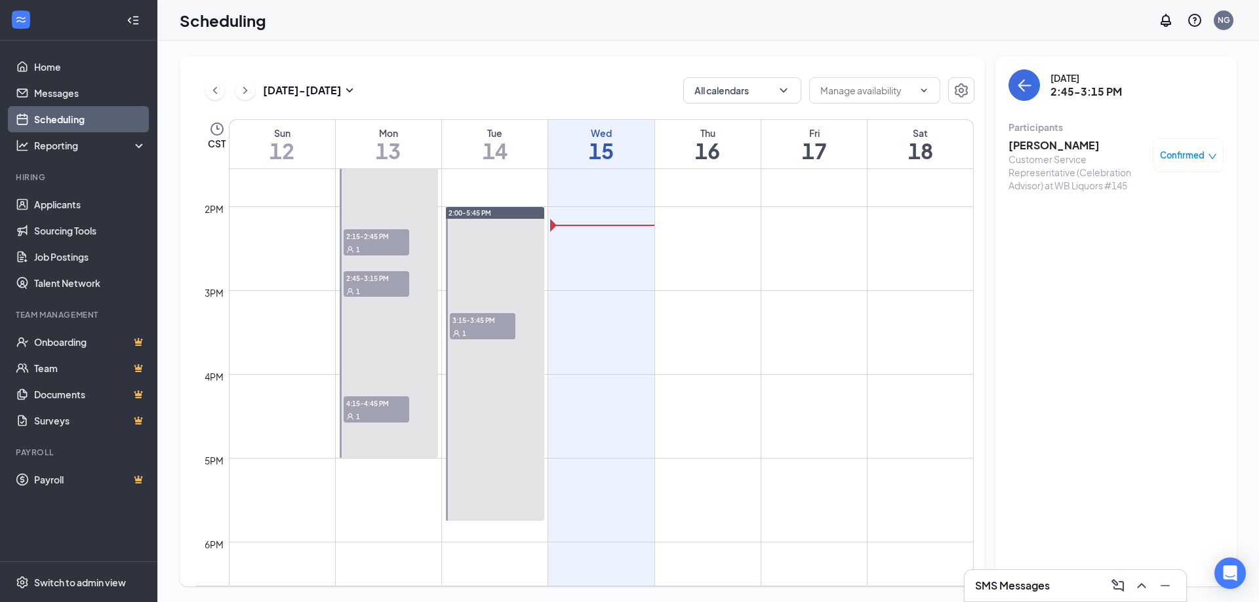
scroll to position [1140, 0]
click at [376, 412] on div "1" at bounding box center [377, 413] width 66 height 13
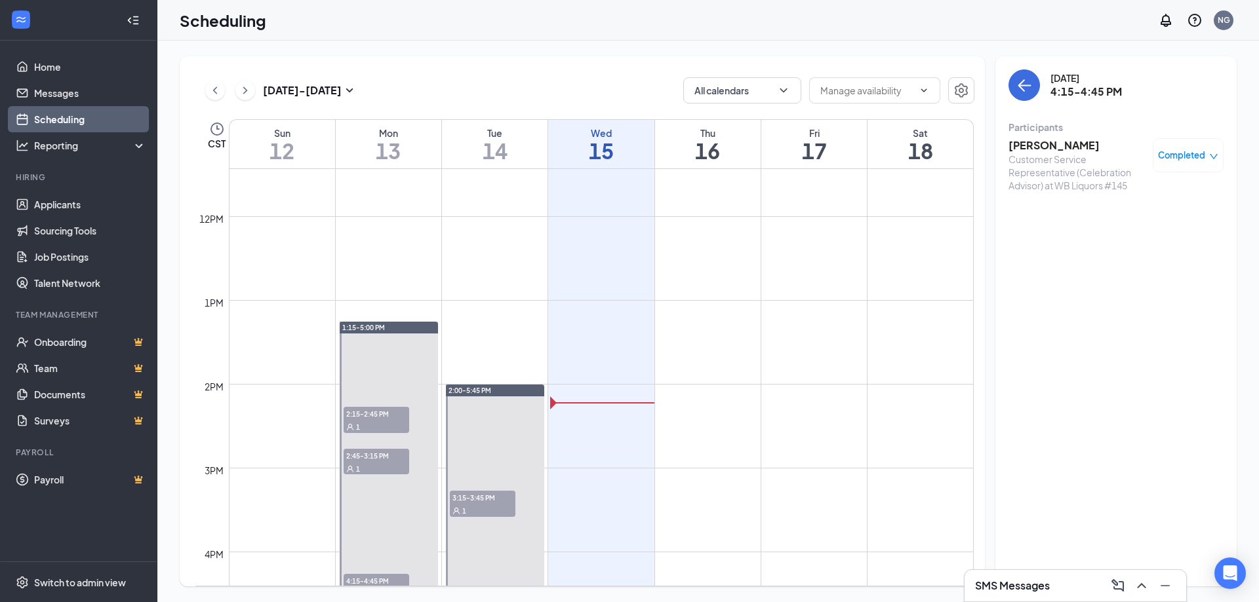
scroll to position [928, 0]
